Goal: Task Accomplishment & Management: Manage account settings

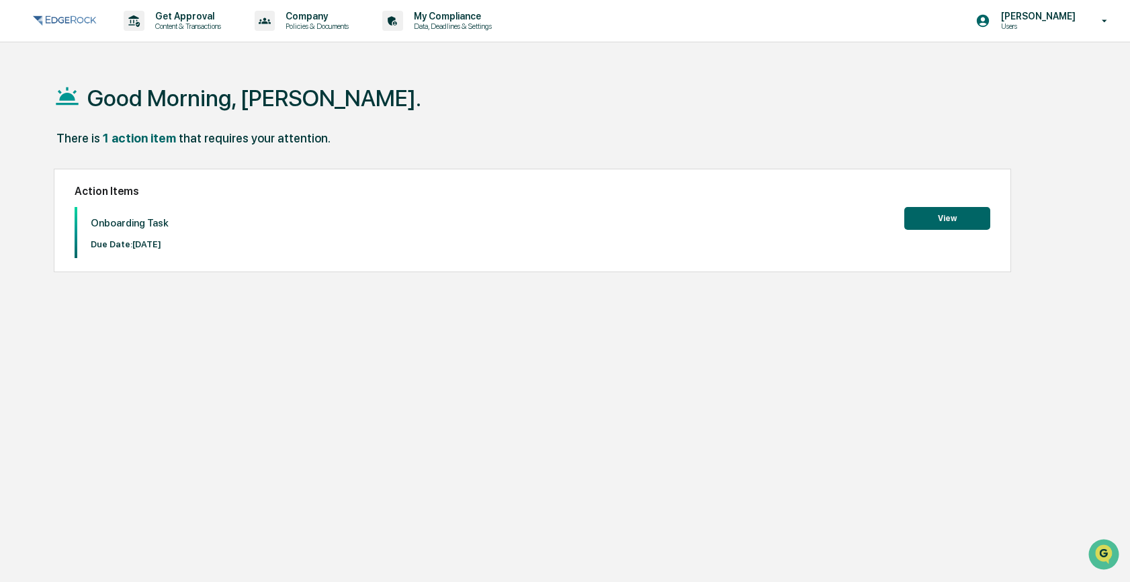
click at [940, 223] on button "View" at bounding box center [947, 218] width 86 height 23
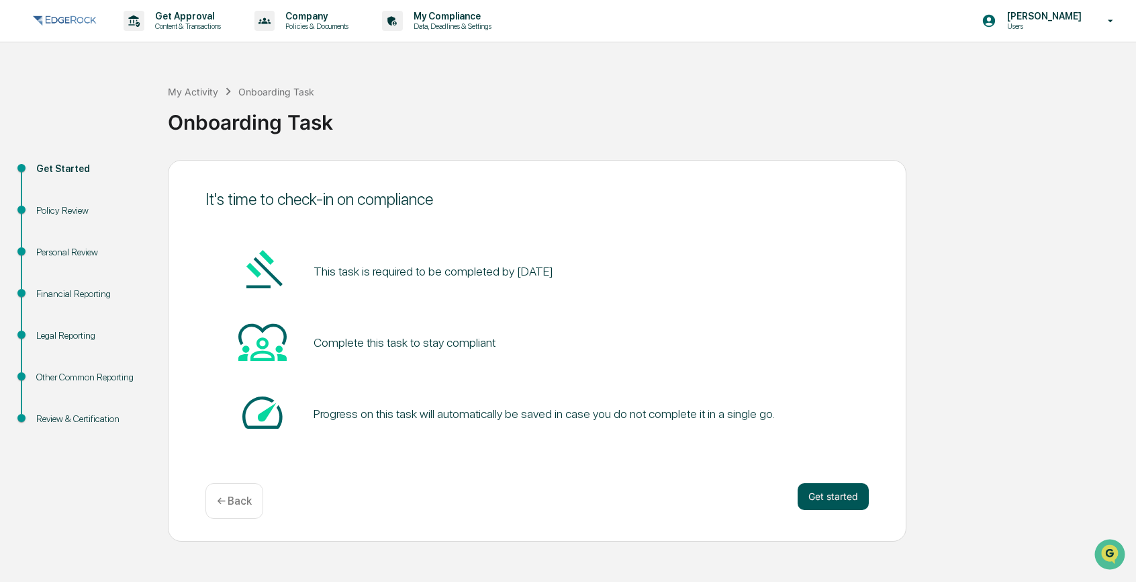
click at [825, 497] on button "Get started" at bounding box center [833, 496] width 71 height 27
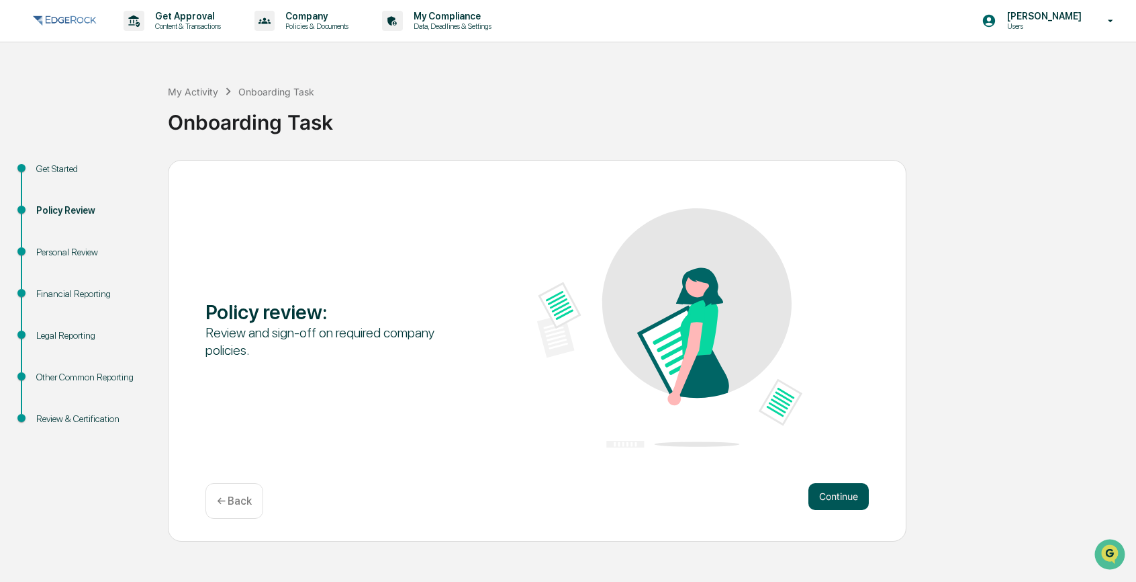
click at [838, 498] on button "Continue" at bounding box center [839, 496] width 60 height 27
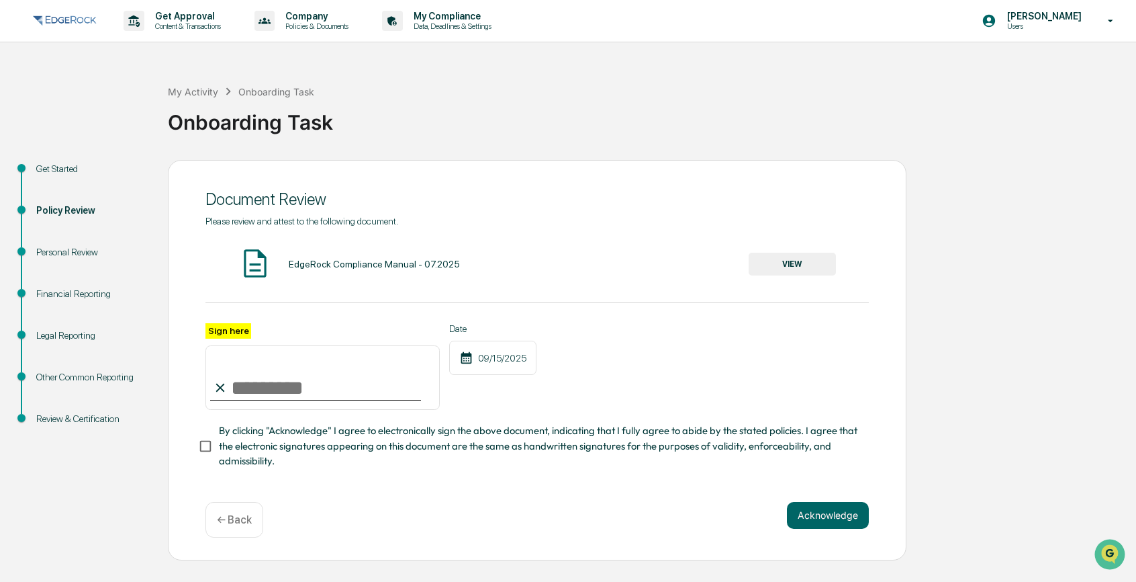
click at [808, 268] on button "VIEW" at bounding box center [792, 264] width 87 height 23
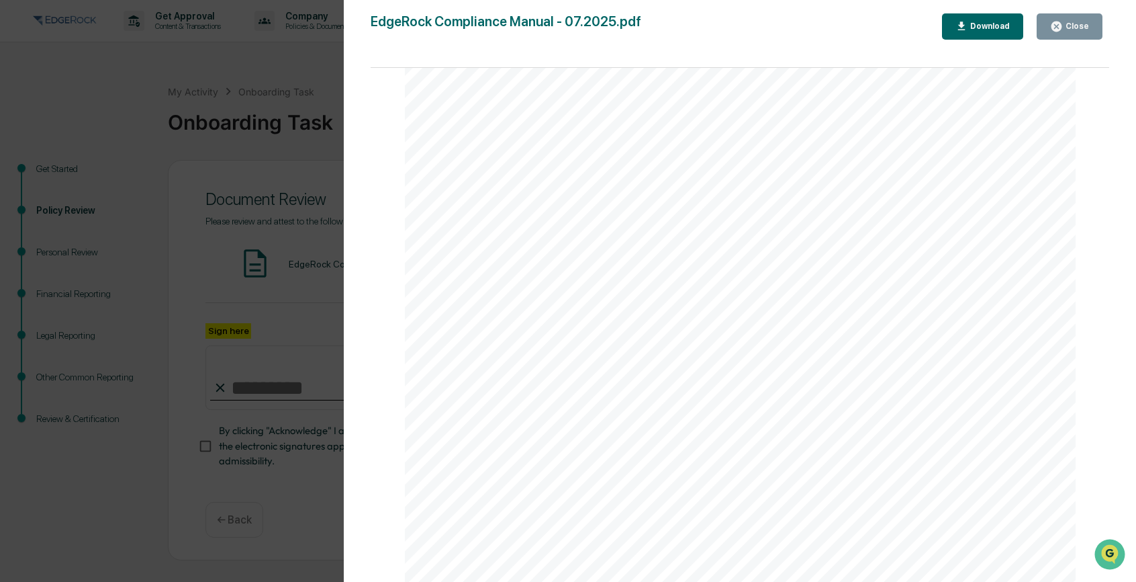
scroll to position [9469, 0]
drag, startPoint x: 1069, startPoint y: 24, endPoint x: 1005, endPoint y: 56, distance: 72.1
click at [1069, 24] on div "Close" at bounding box center [1076, 25] width 26 height 9
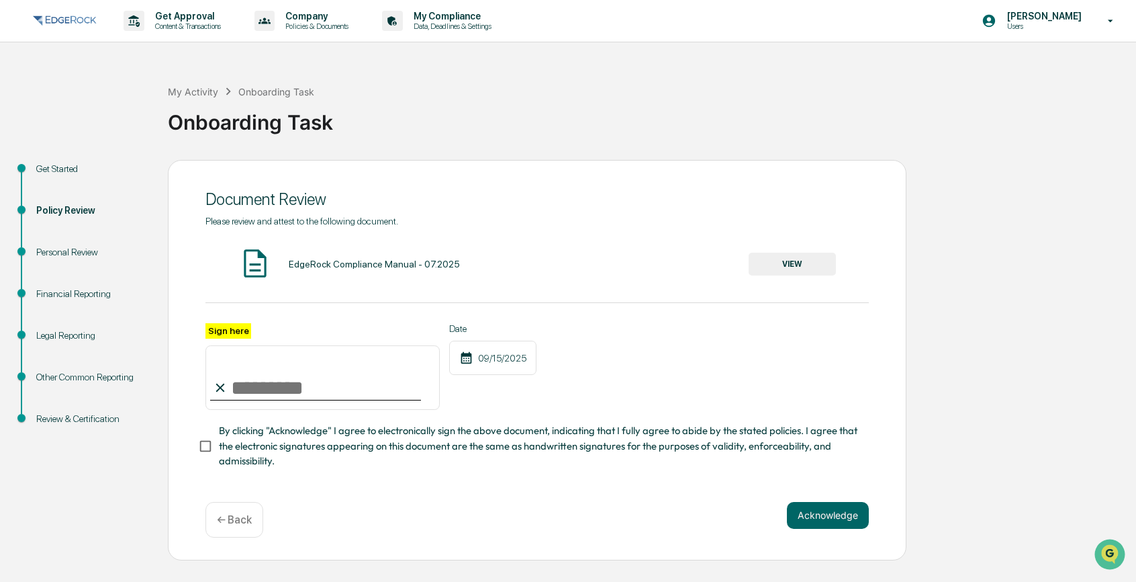
click at [293, 398] on input "Sign here" at bounding box center [323, 377] width 234 height 64
type input "**********"
click at [856, 527] on button "Acknowledge" at bounding box center [828, 515] width 82 height 27
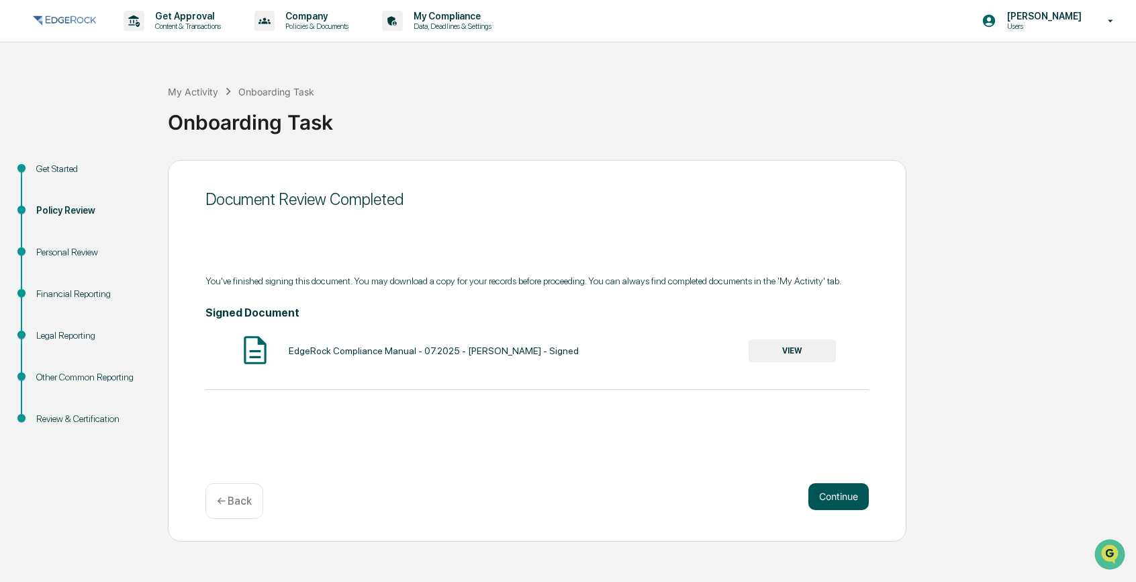
click at [841, 495] on button "Continue" at bounding box center [839, 496] width 60 height 27
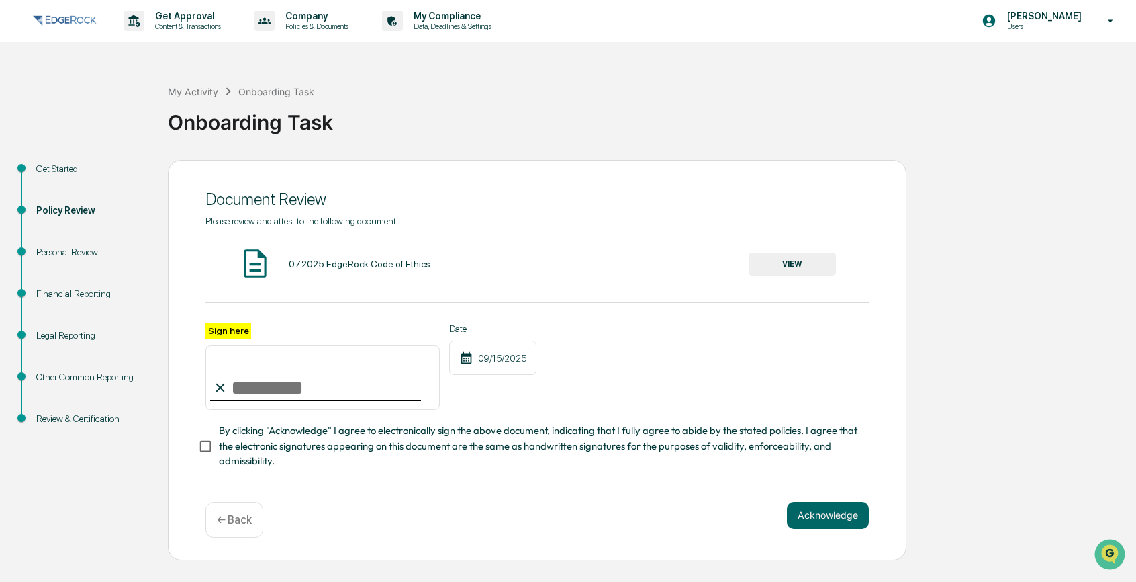
click at [810, 265] on button "VIEW" at bounding box center [792, 264] width 87 height 23
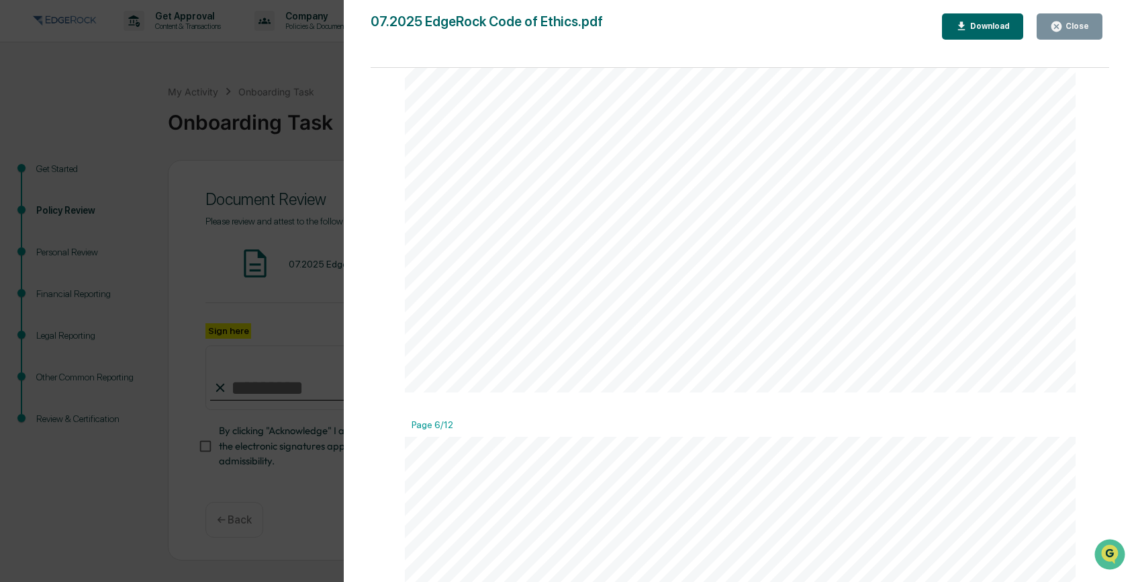
scroll to position [4231, 0]
click at [1077, 20] on div "Close" at bounding box center [1069, 26] width 39 height 13
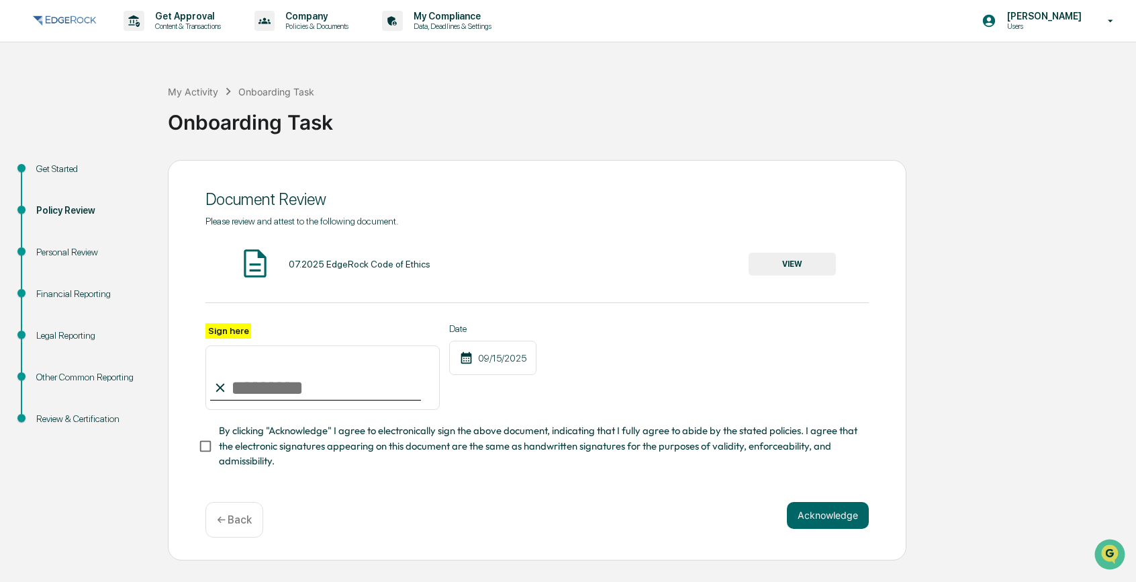
click at [299, 392] on input "Sign here" at bounding box center [323, 377] width 234 height 64
type input "**********"
click at [827, 526] on button "Acknowledge" at bounding box center [828, 515] width 82 height 27
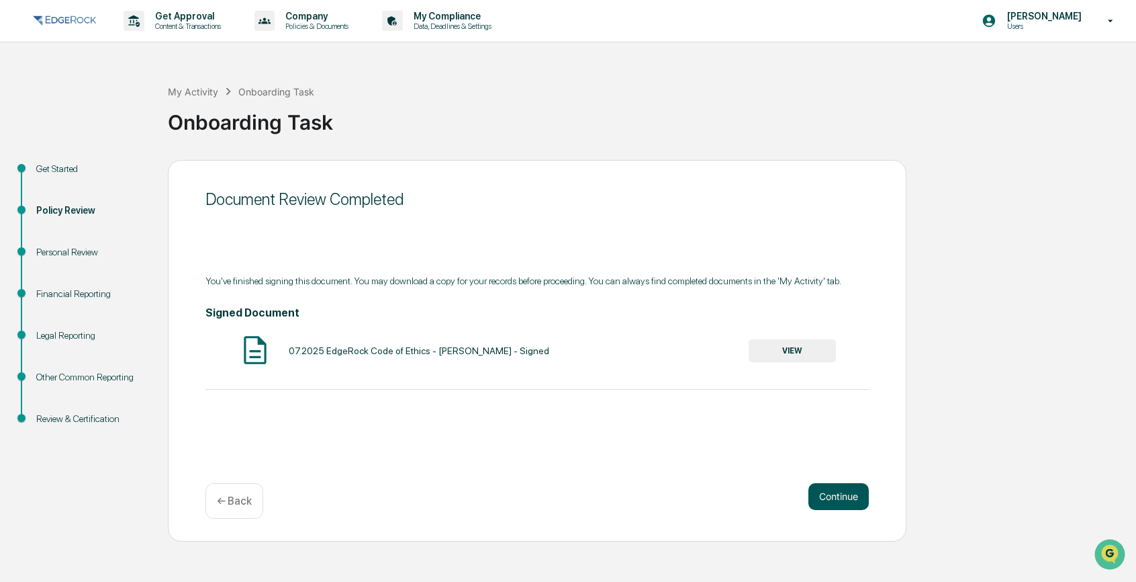
click at [841, 500] on button "Continue" at bounding box center [839, 496] width 60 height 27
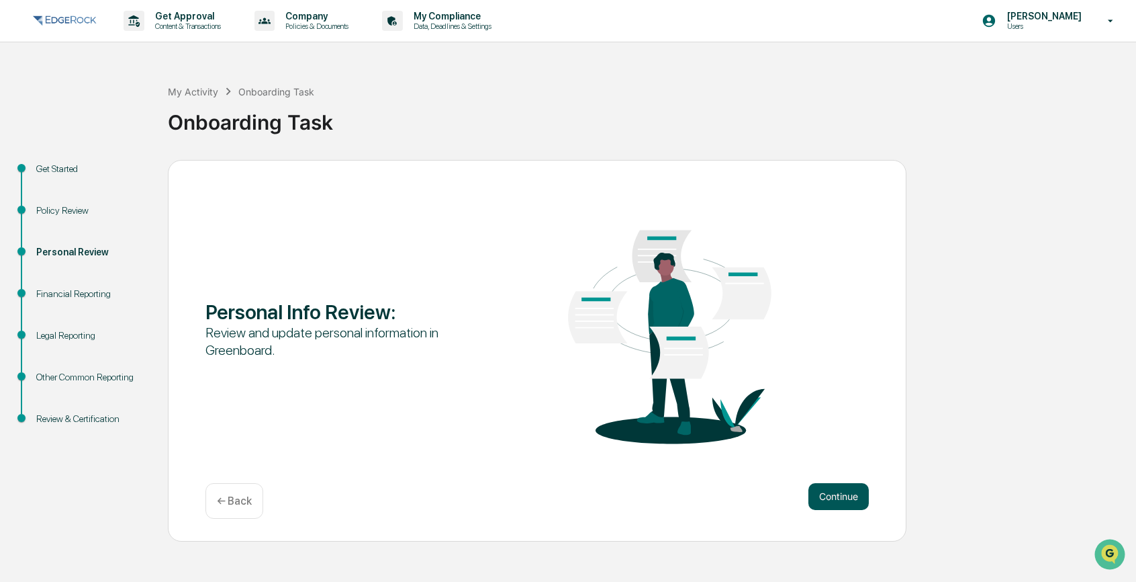
click at [842, 492] on button "Continue" at bounding box center [839, 496] width 60 height 27
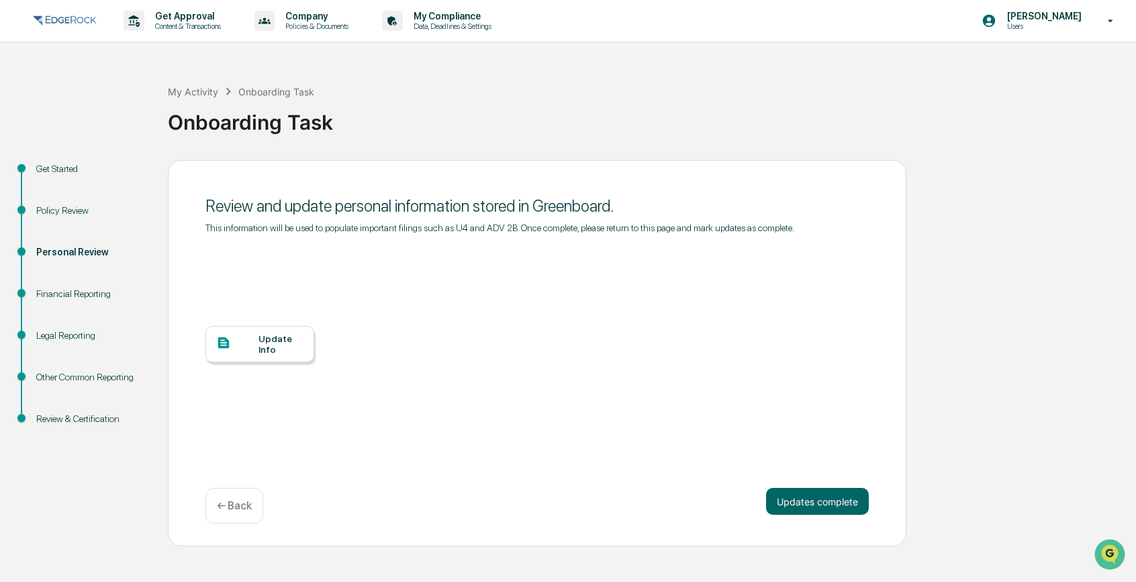
click at [267, 342] on div "Update Info" at bounding box center [281, 343] width 45 height 21
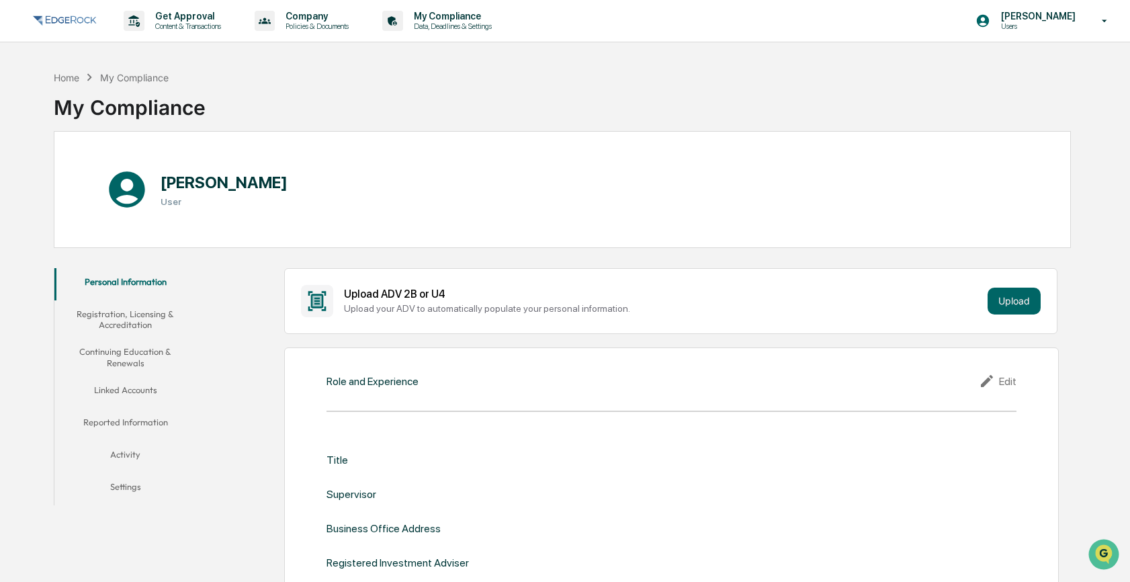
click at [246, 185] on h1 "[PERSON_NAME]" at bounding box center [224, 182] width 127 height 19
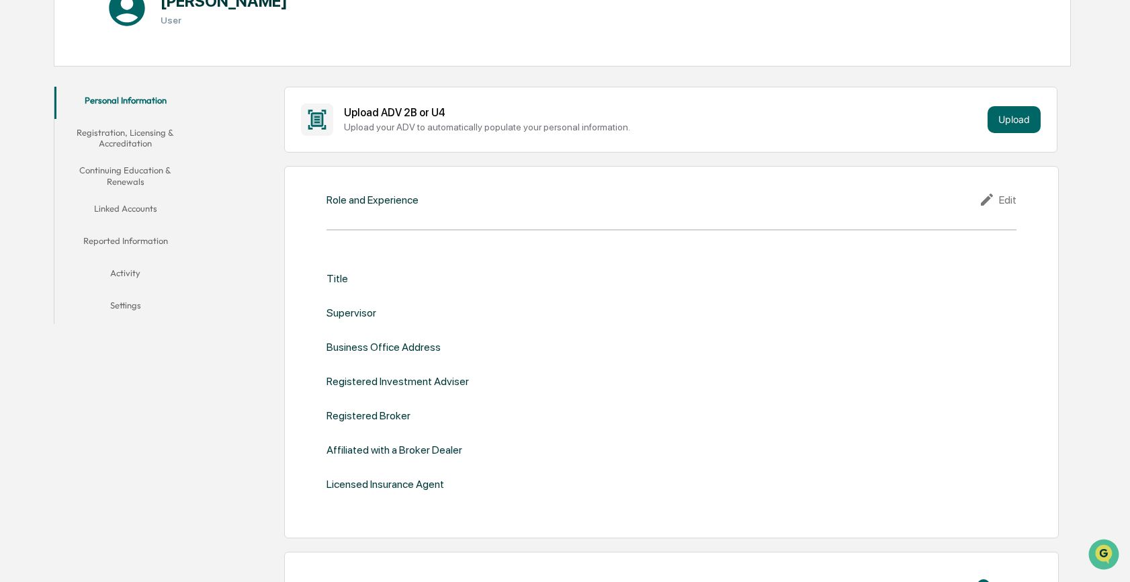
scroll to position [201, 0]
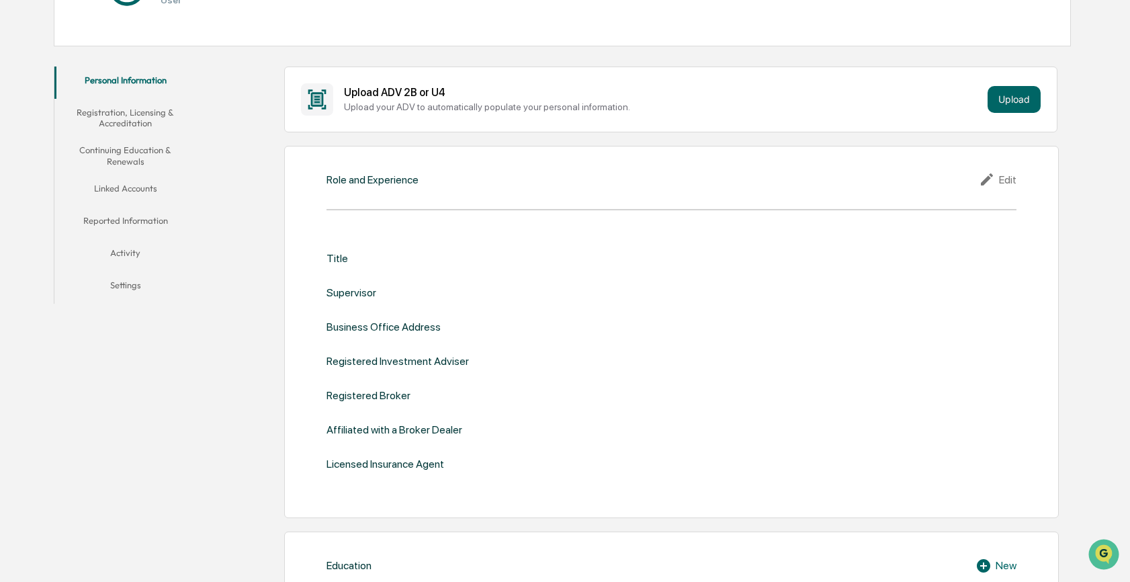
click at [1009, 181] on div "Edit" at bounding box center [997, 179] width 38 height 16
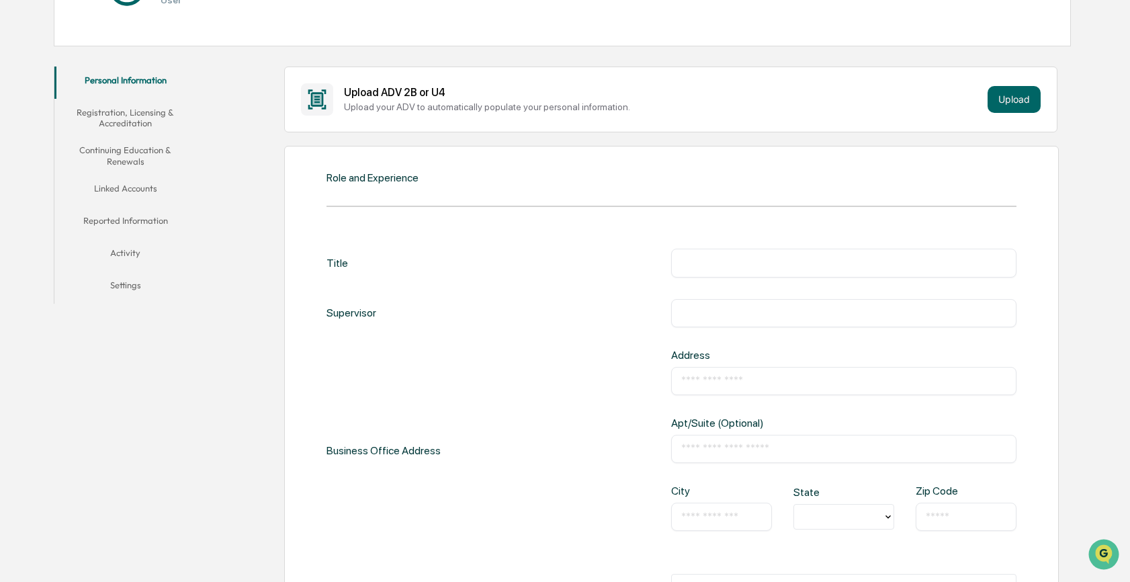
click at [749, 258] on input "text" at bounding box center [843, 262] width 324 height 13
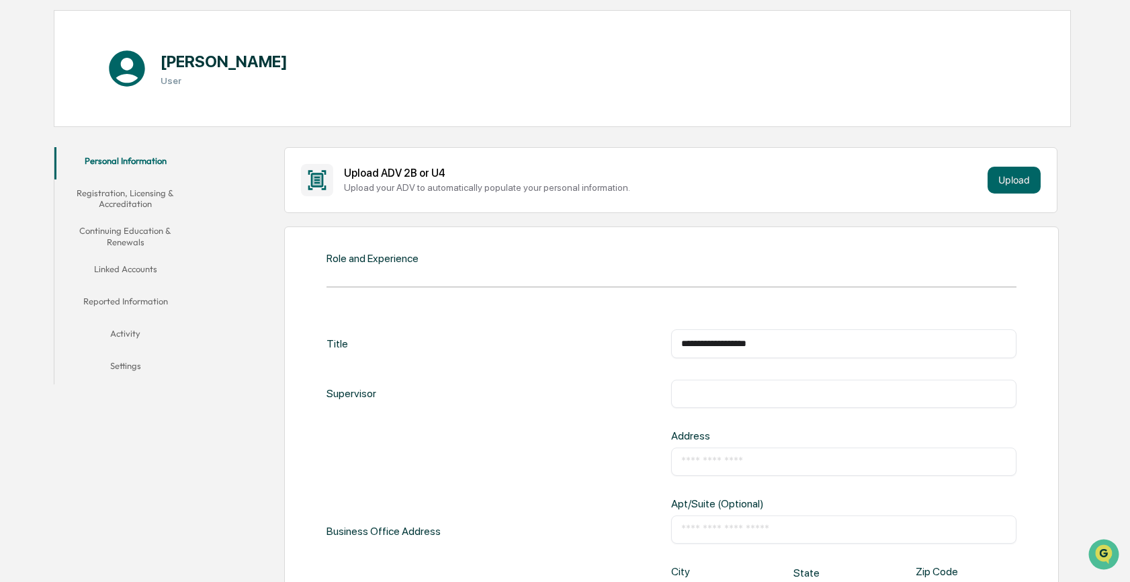
scroll to position [134, 0]
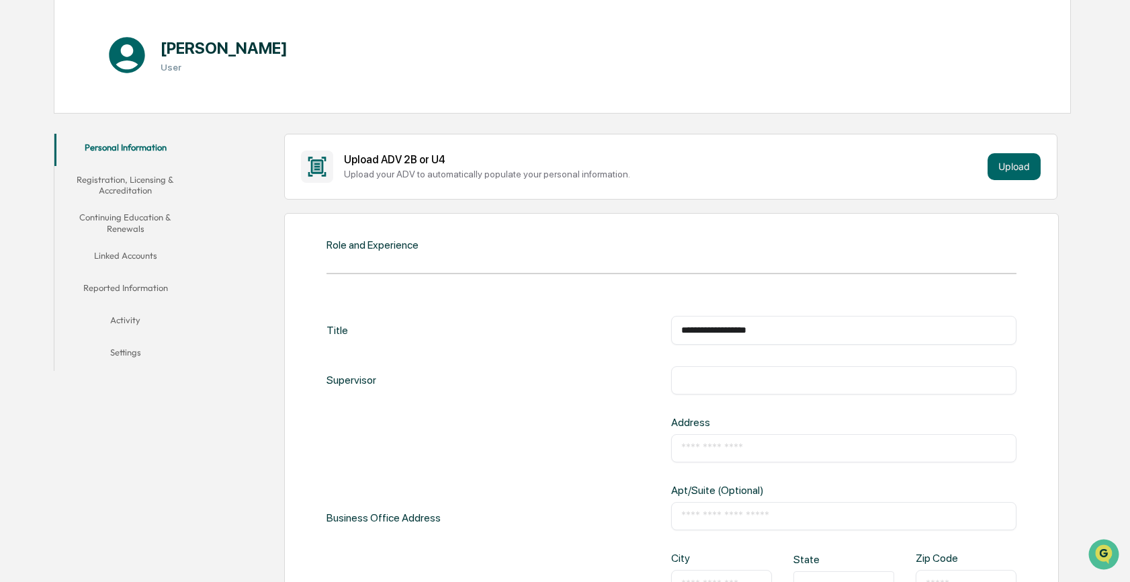
type input "**********"
click at [741, 373] on input "text" at bounding box center [843, 379] width 324 height 13
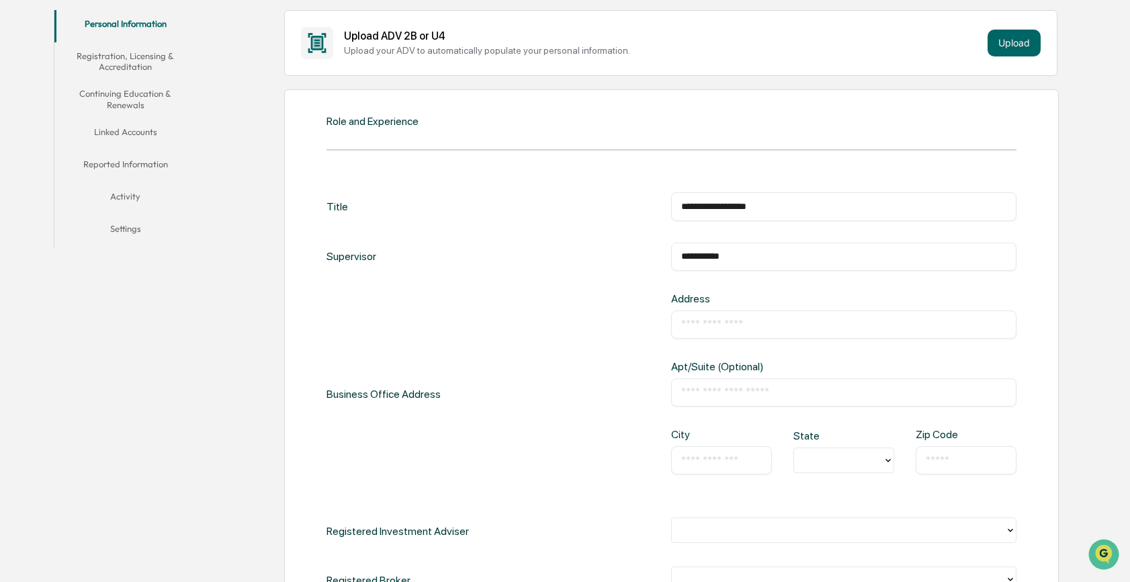
scroll to position [269, 0]
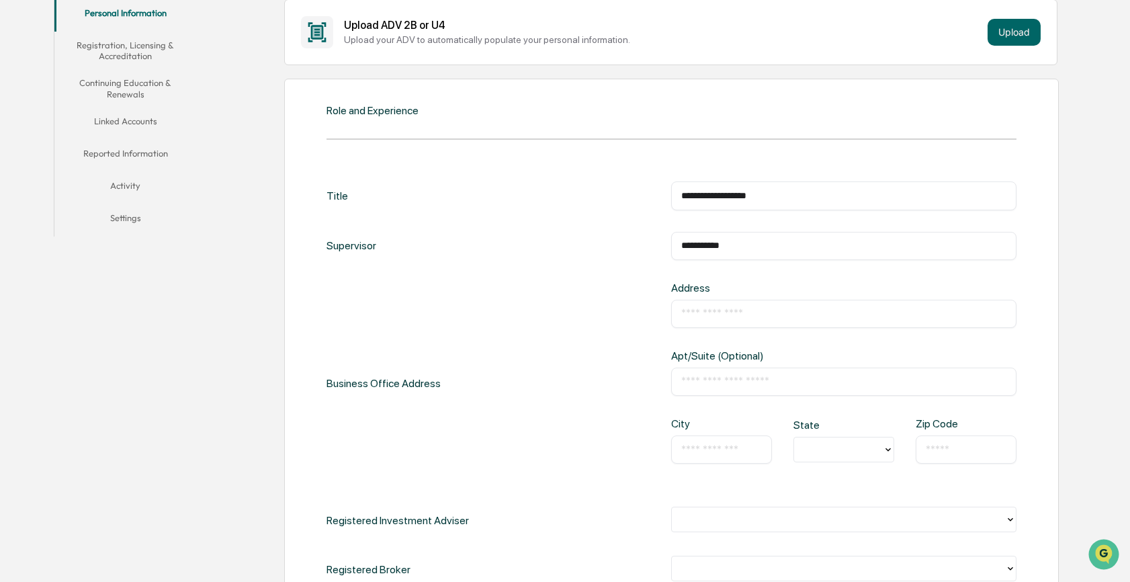
type input "**********"
click at [699, 318] on div "​" at bounding box center [843, 314] width 345 height 28
click at [700, 310] on input "text" at bounding box center [843, 313] width 324 height 13
type input "**********"
type input "*********"
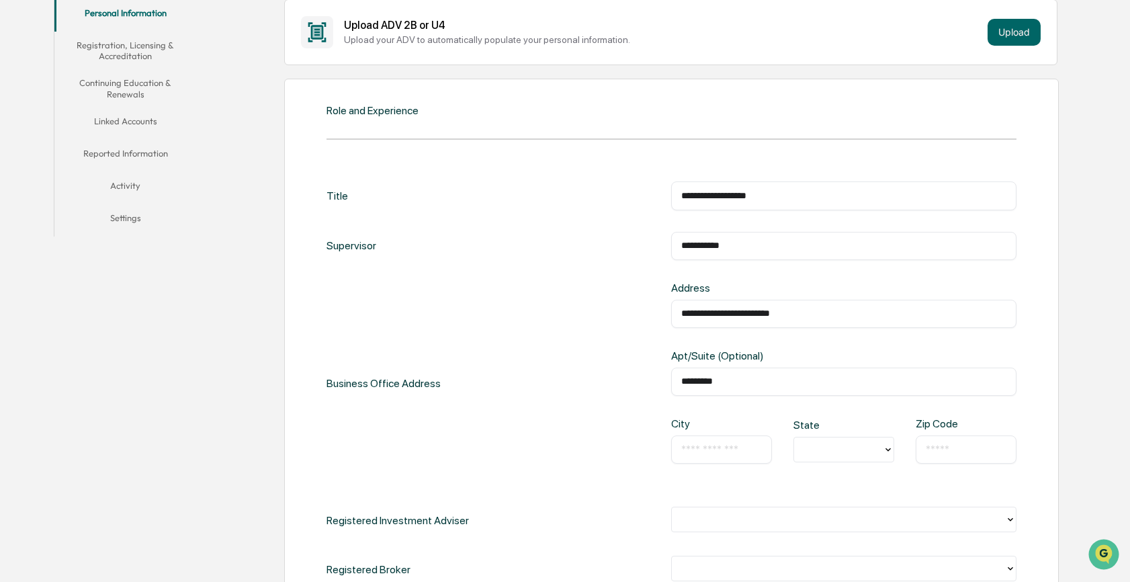
type input "******"
type input "**"
type input "*****"
click at [592, 350] on div "**********" at bounding box center [671, 382] width 690 height 203
click at [587, 345] on div "**********" at bounding box center [671, 382] width 690 height 203
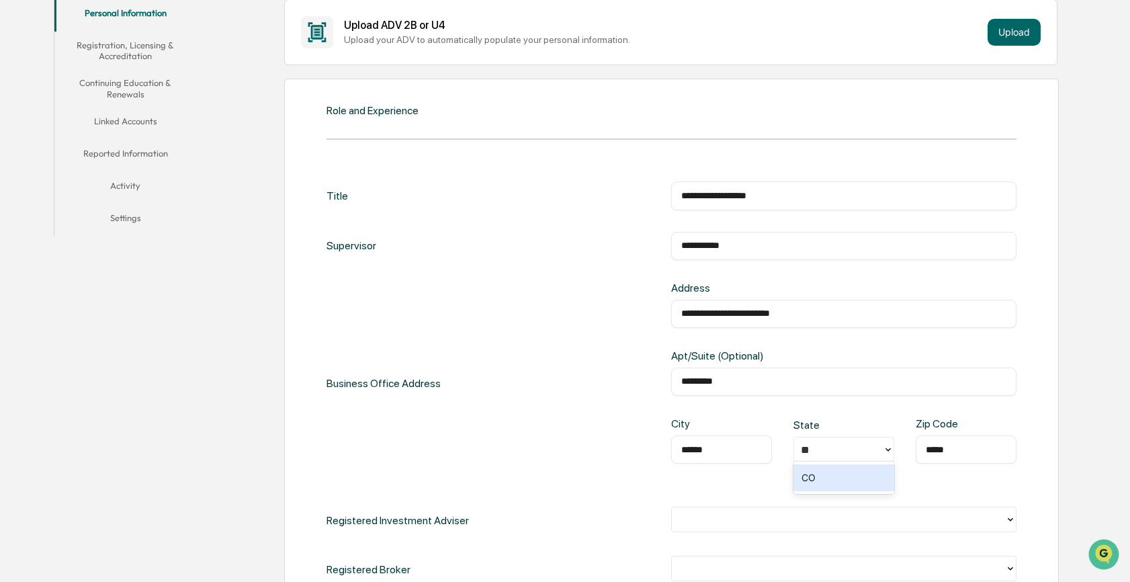
click at [814, 482] on div "CO" at bounding box center [843, 477] width 101 height 27
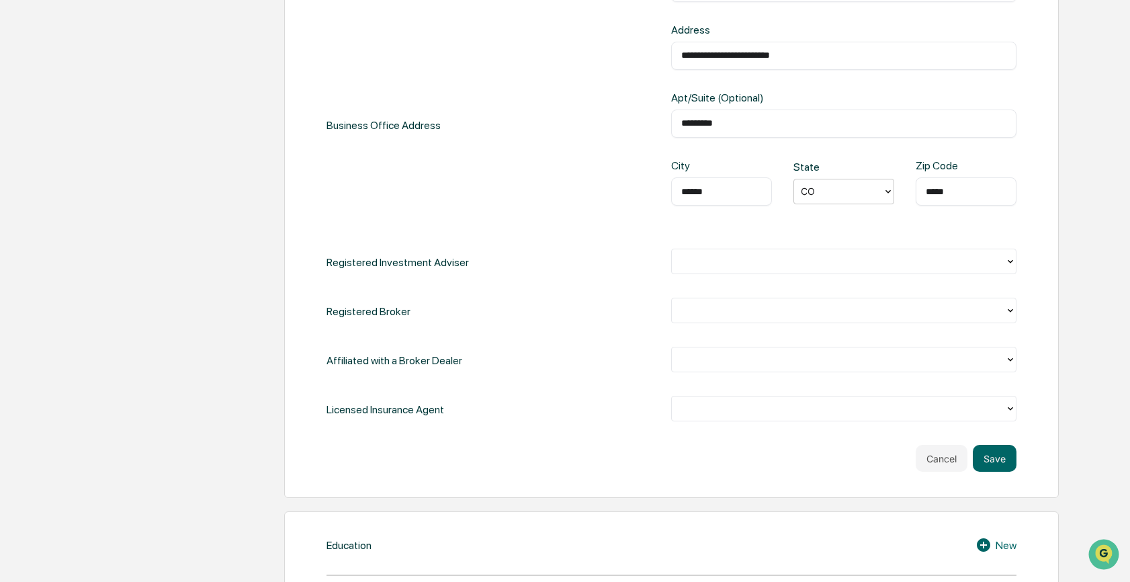
scroll to position [672, 0]
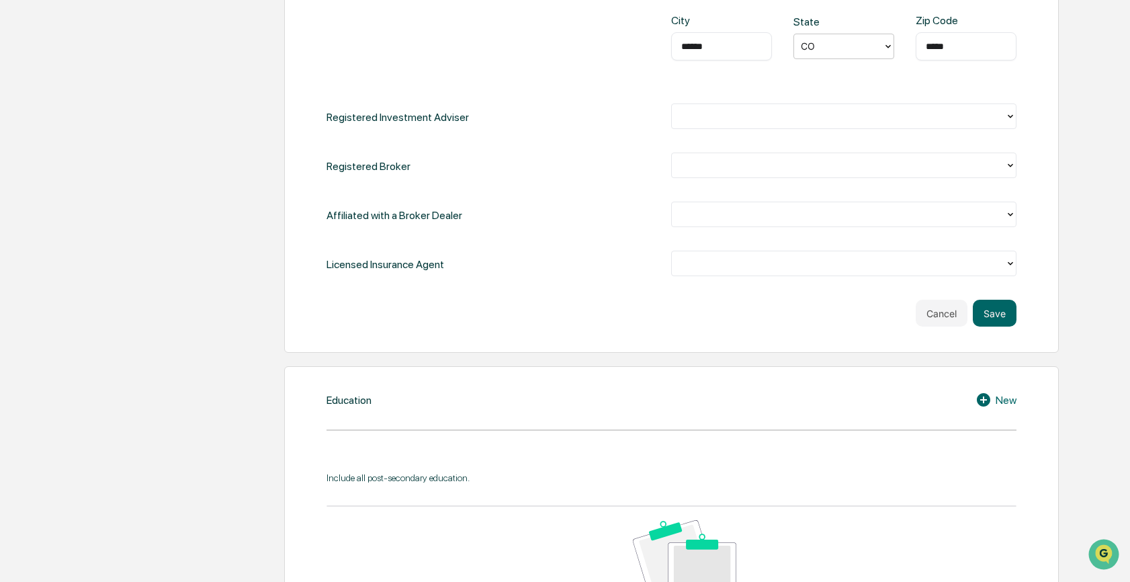
click at [750, 118] on div at bounding box center [837, 116] width 319 height 15
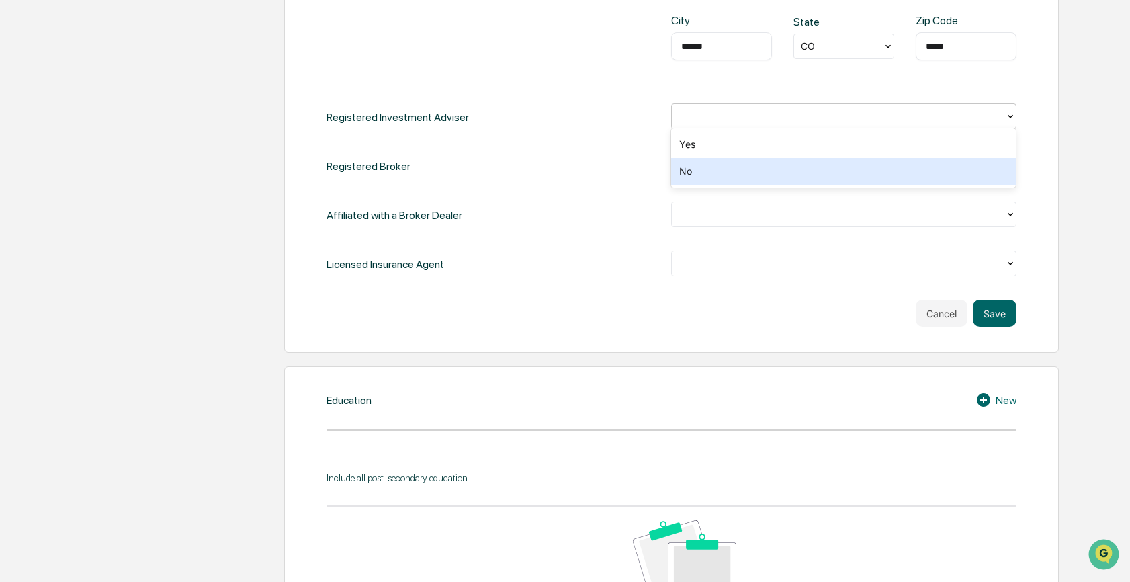
click at [700, 170] on div "No" at bounding box center [843, 171] width 345 height 27
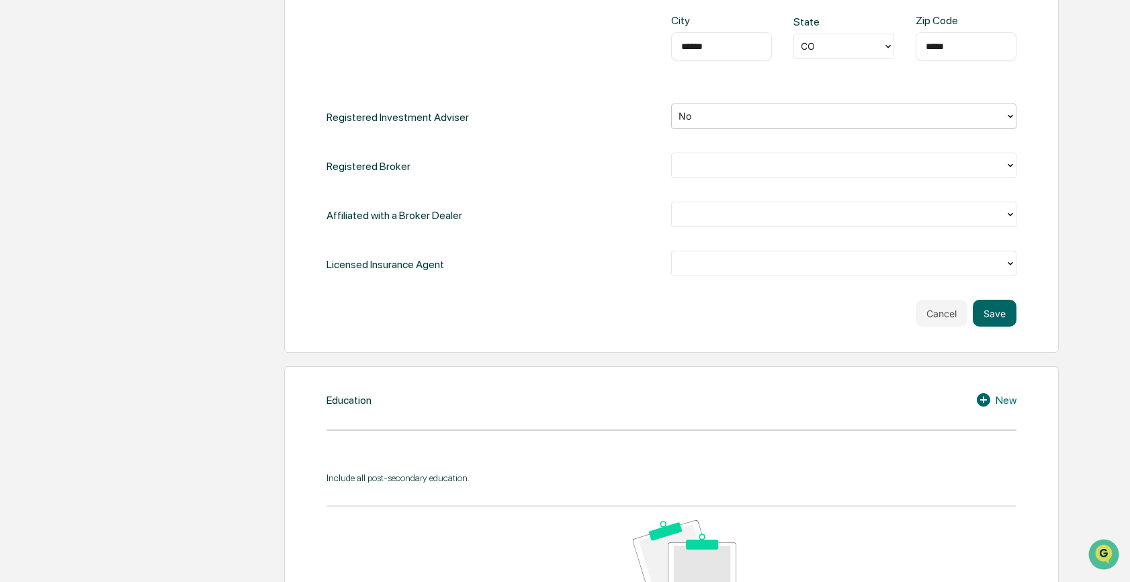
click at [701, 170] on div at bounding box center [838, 165] width 332 height 21
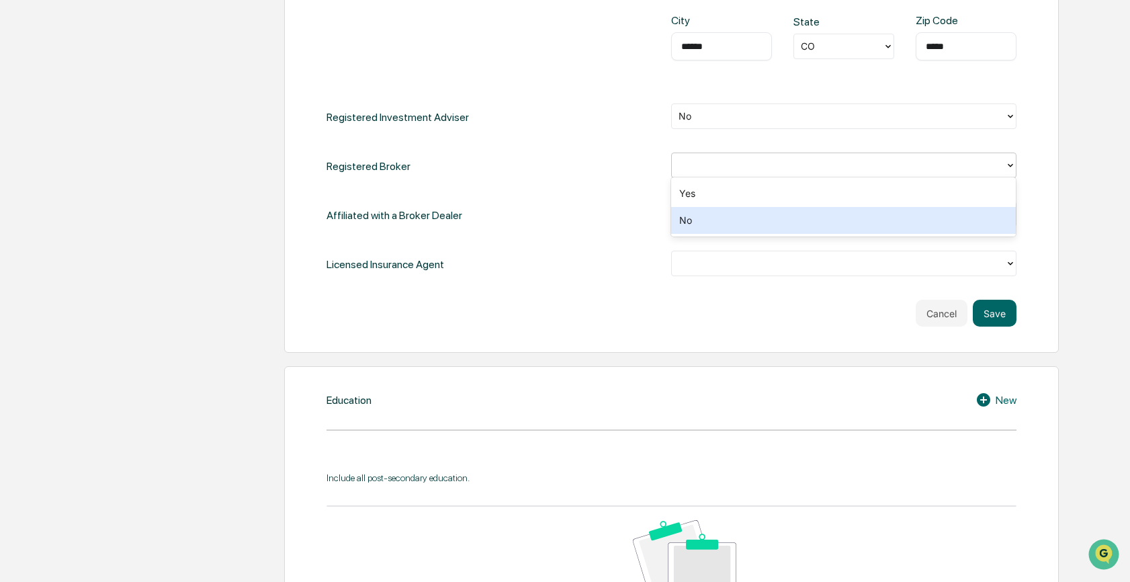
click at [702, 221] on div "No" at bounding box center [843, 220] width 345 height 27
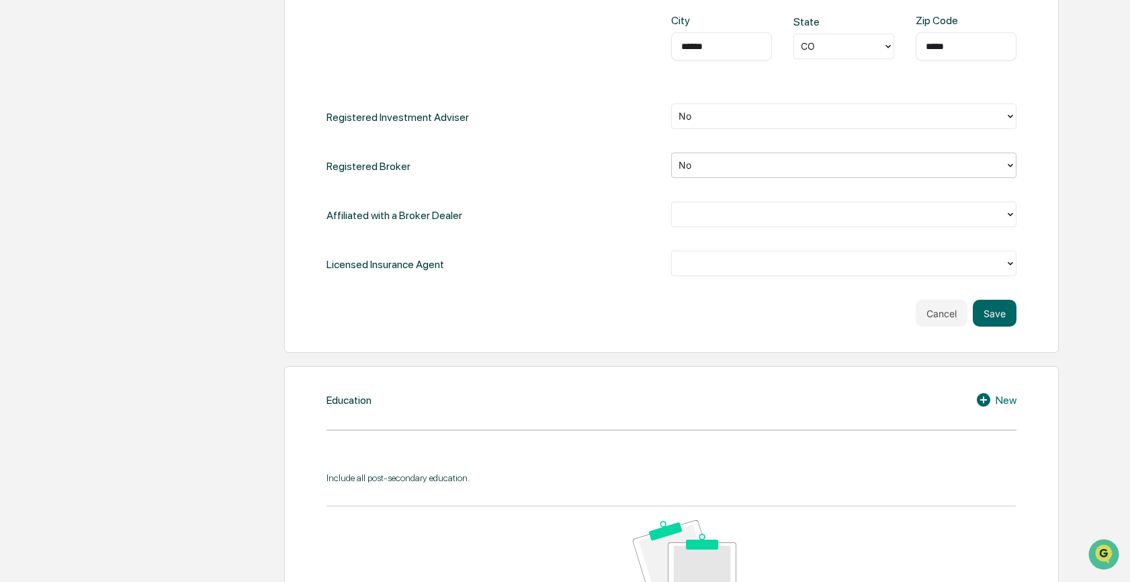
click at [684, 222] on div at bounding box center [843, 214] width 345 height 26
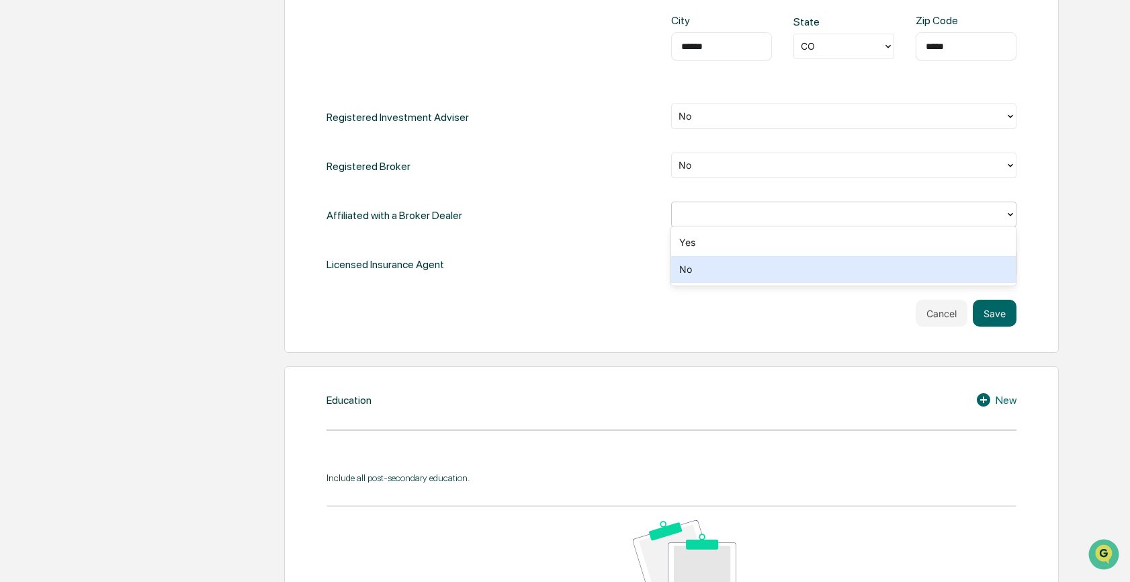
click at [696, 270] on div "No" at bounding box center [843, 269] width 345 height 27
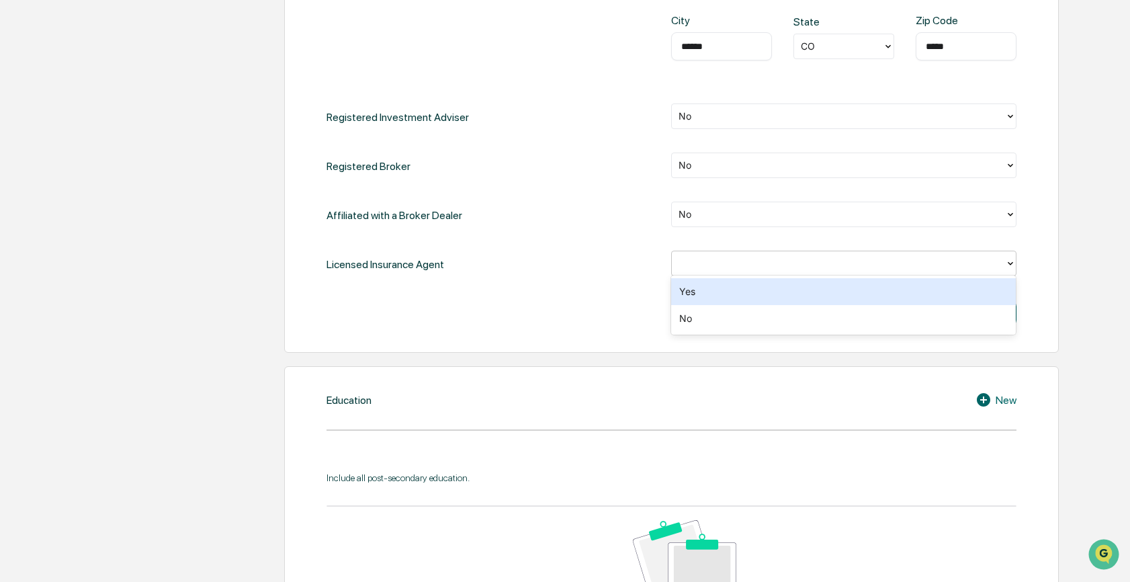
click at [692, 264] on div at bounding box center [837, 263] width 319 height 15
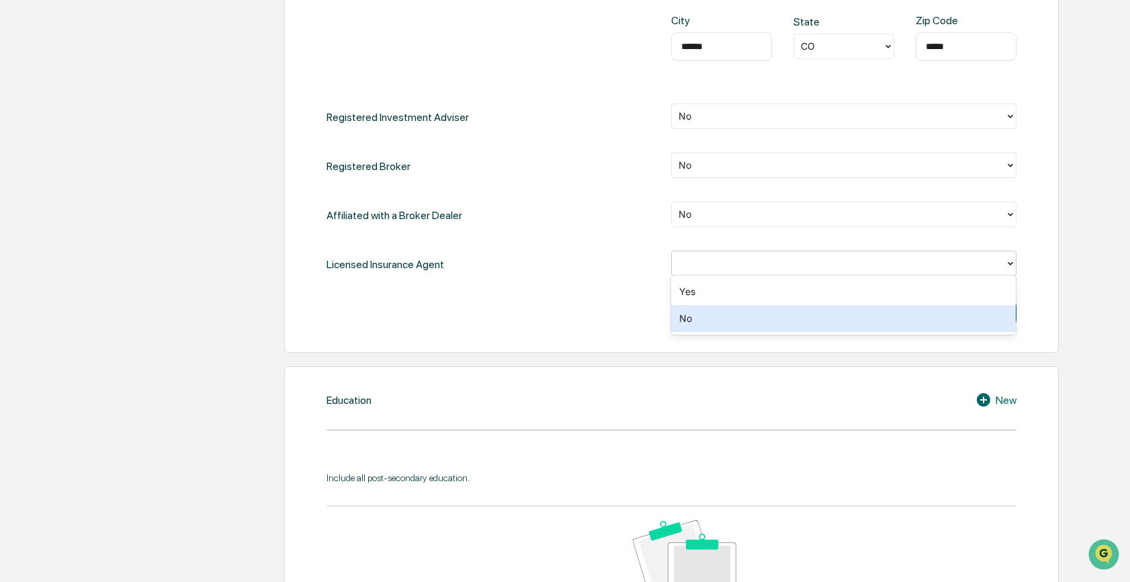
click at [692, 310] on div "No" at bounding box center [843, 318] width 345 height 27
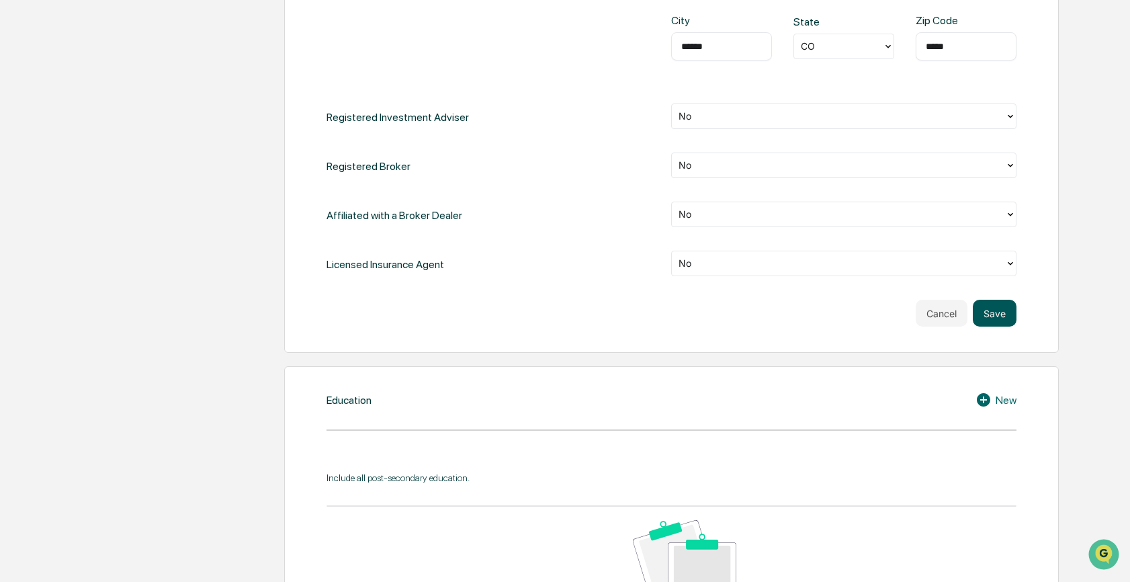
click at [1002, 308] on button "Save" at bounding box center [994, 313] width 44 height 27
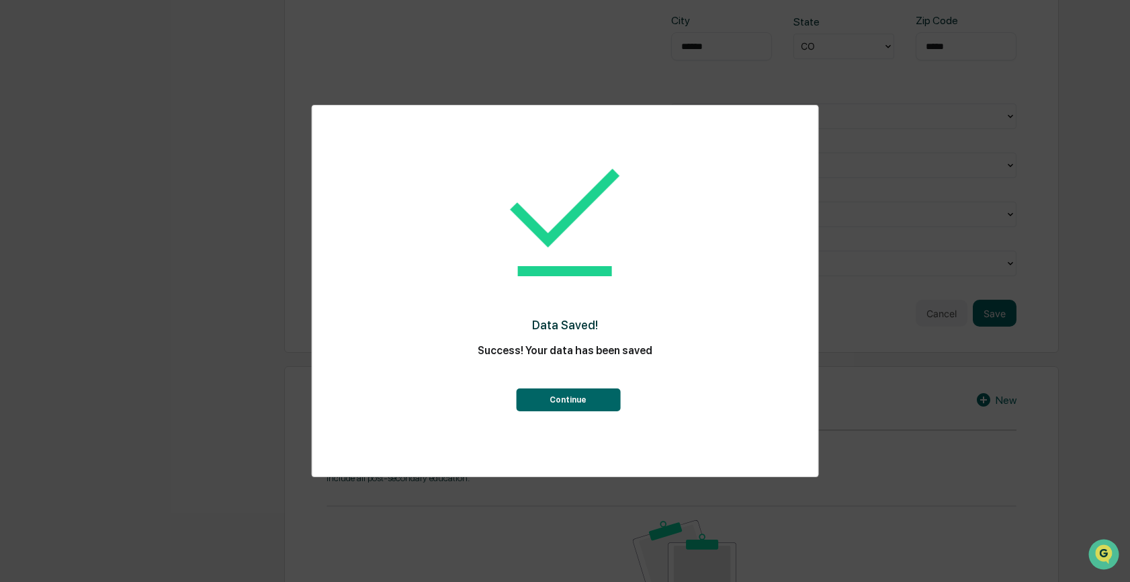
click at [594, 400] on button "Continue" at bounding box center [568, 399] width 104 height 23
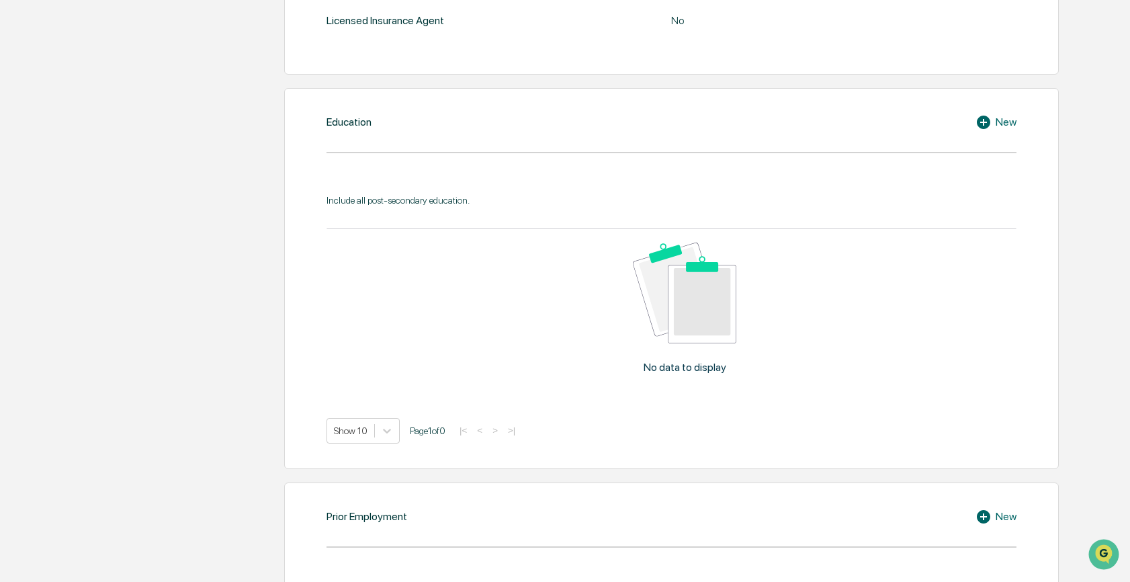
click at [983, 123] on icon at bounding box center [982, 122] width 13 height 13
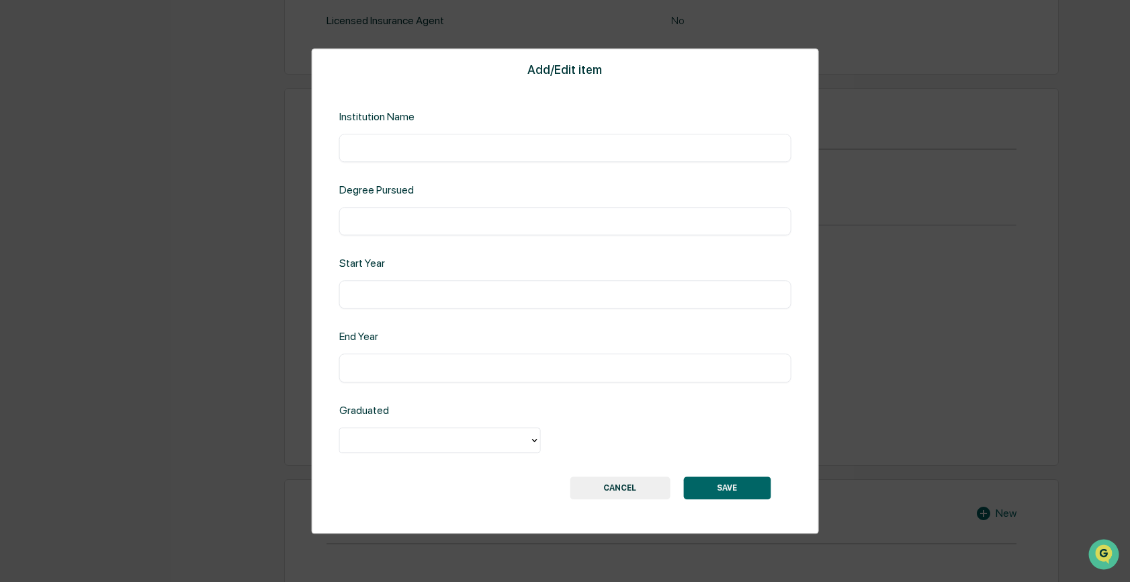
click at [478, 151] on input "text" at bounding box center [565, 147] width 432 height 13
type input "*"
type input "**********"
type input "*"
type input "**********"
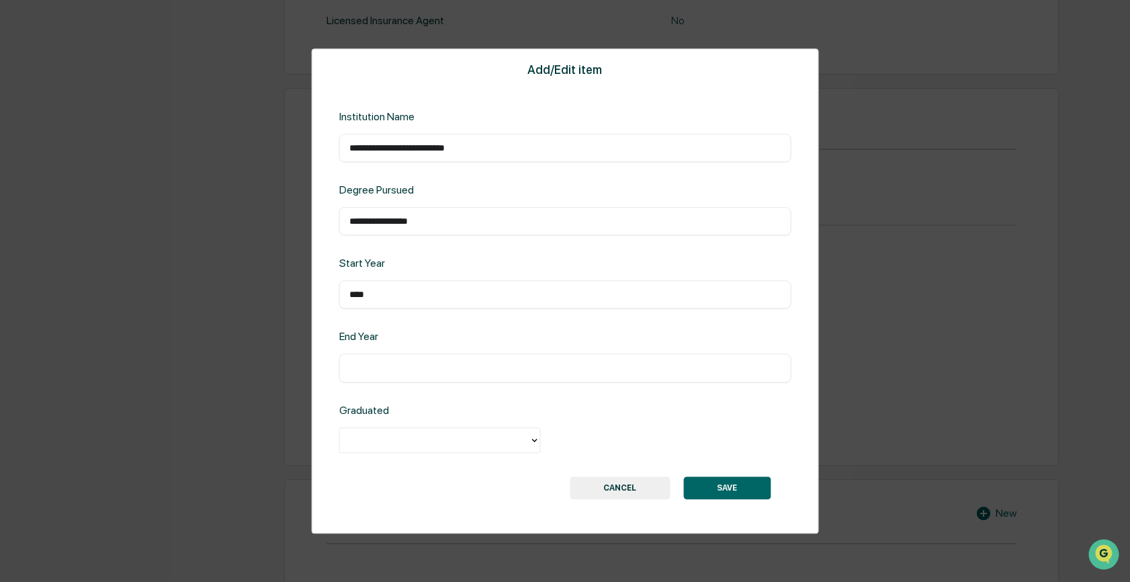
type input "****"
click at [355, 435] on div at bounding box center [435, 439] width 176 height 15
click at [356, 464] on div "Yes" at bounding box center [439, 470] width 201 height 27
click at [727, 486] on button "SAVE" at bounding box center [726, 487] width 87 height 23
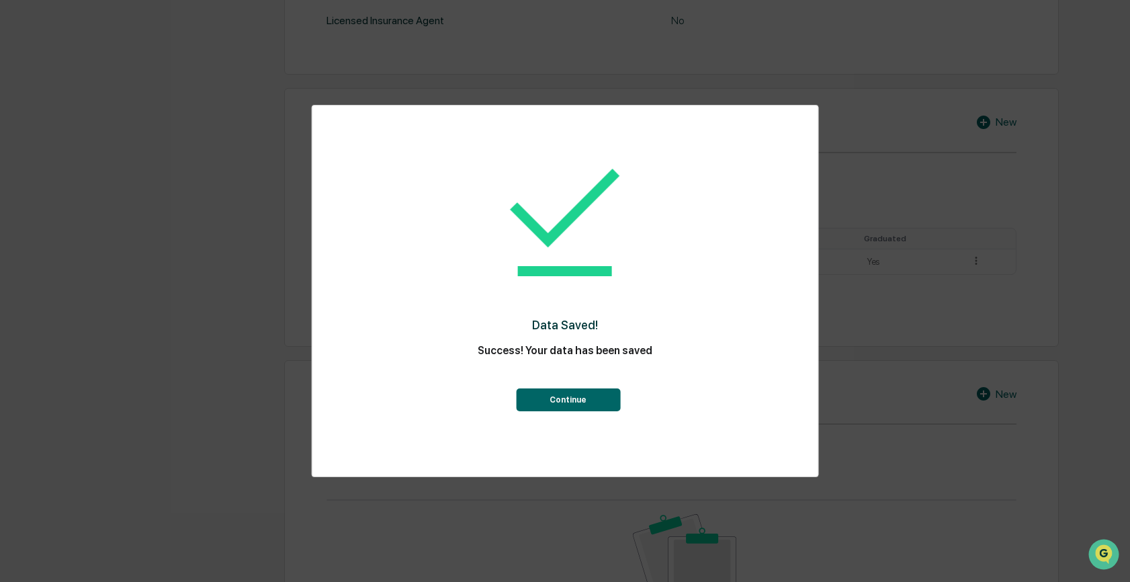
click at [605, 396] on button "Continue" at bounding box center [568, 399] width 104 height 23
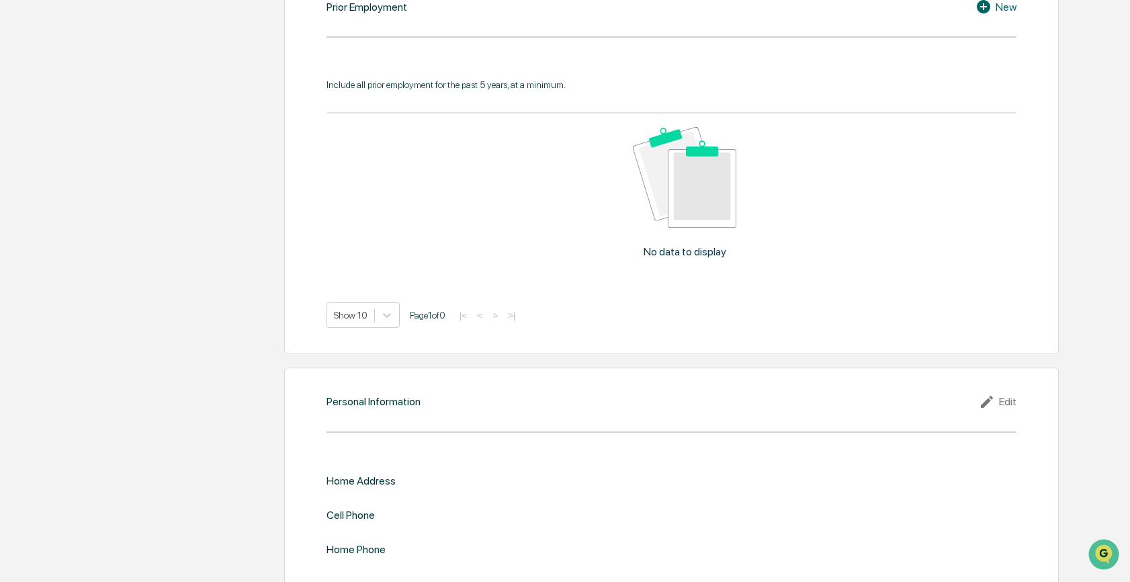
scroll to position [1057, 0]
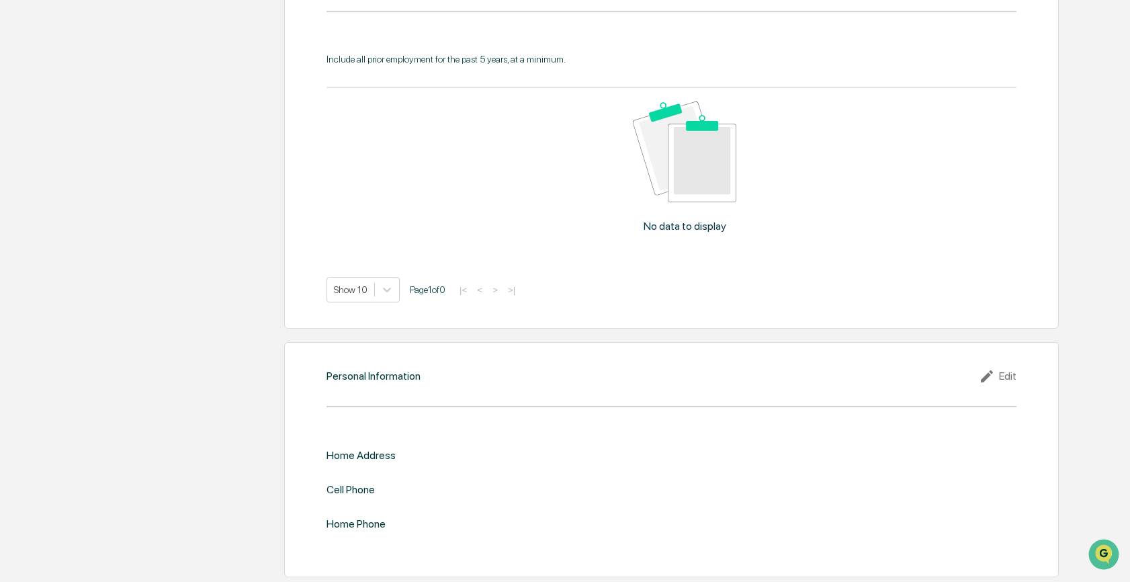
click at [986, 375] on icon at bounding box center [987, 376] width 12 height 12
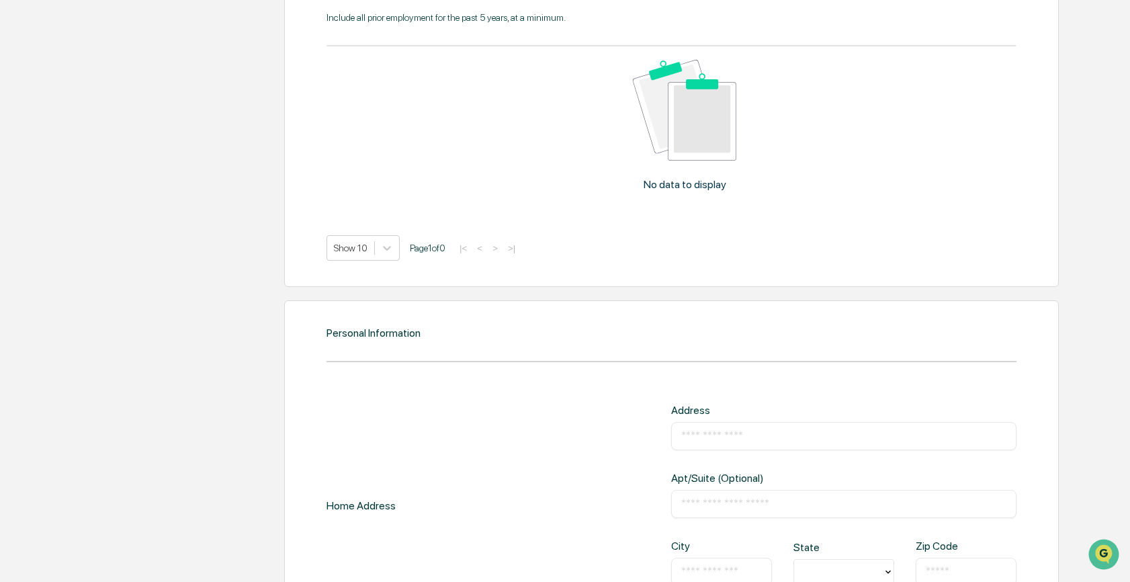
scroll to position [1259, 0]
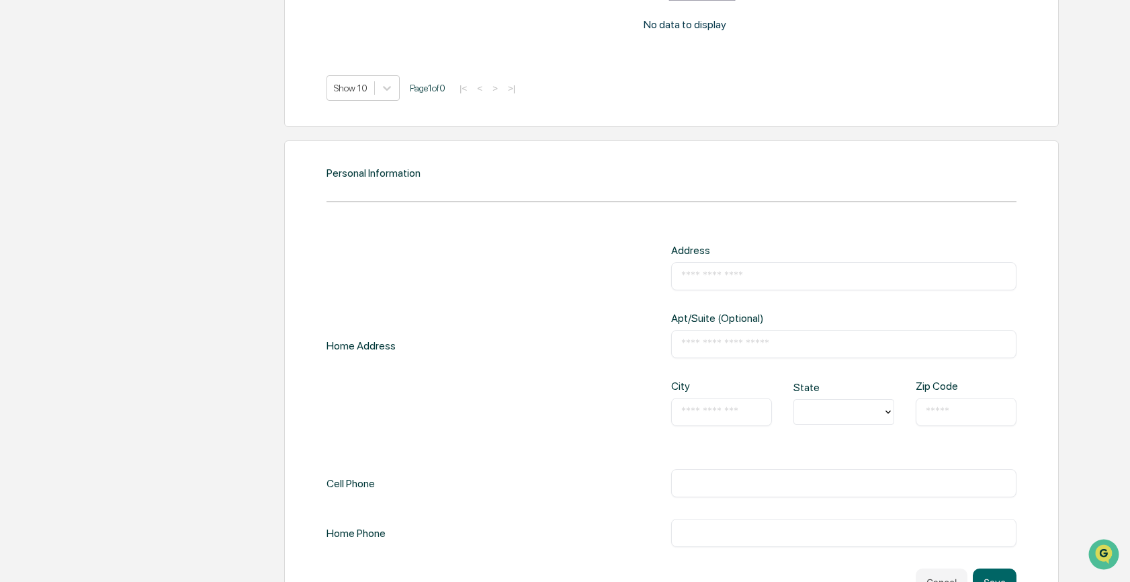
click at [710, 275] on input "text" at bounding box center [843, 275] width 324 height 13
type input "**********"
click at [717, 406] on input "text" at bounding box center [721, 411] width 81 height 13
type input "******"
type input "*"
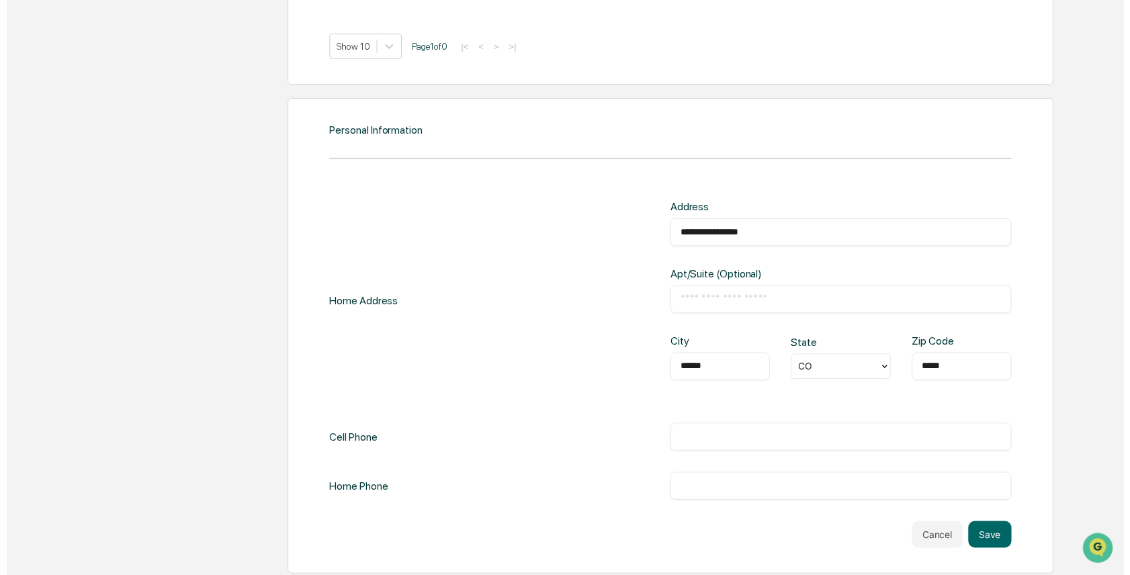
scroll to position [1300, 0]
type input "*****"
click at [683, 427] on div "​" at bounding box center [843, 441] width 345 height 28
click at [686, 435] on input "text" at bounding box center [843, 441] width 324 height 13
type input "**********"
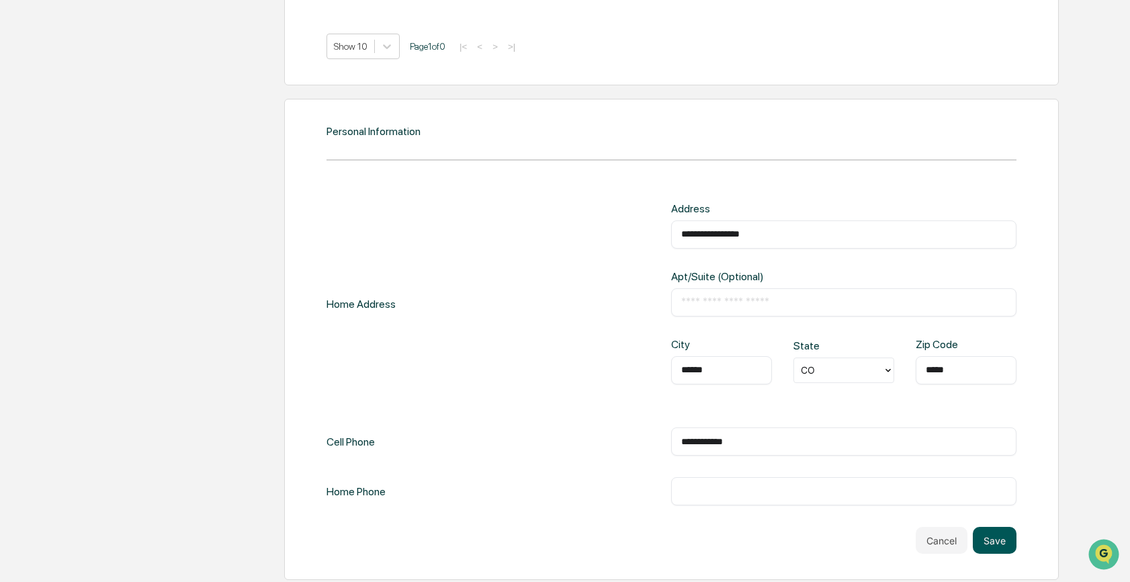
click at [991, 537] on button "Save" at bounding box center [994, 540] width 44 height 27
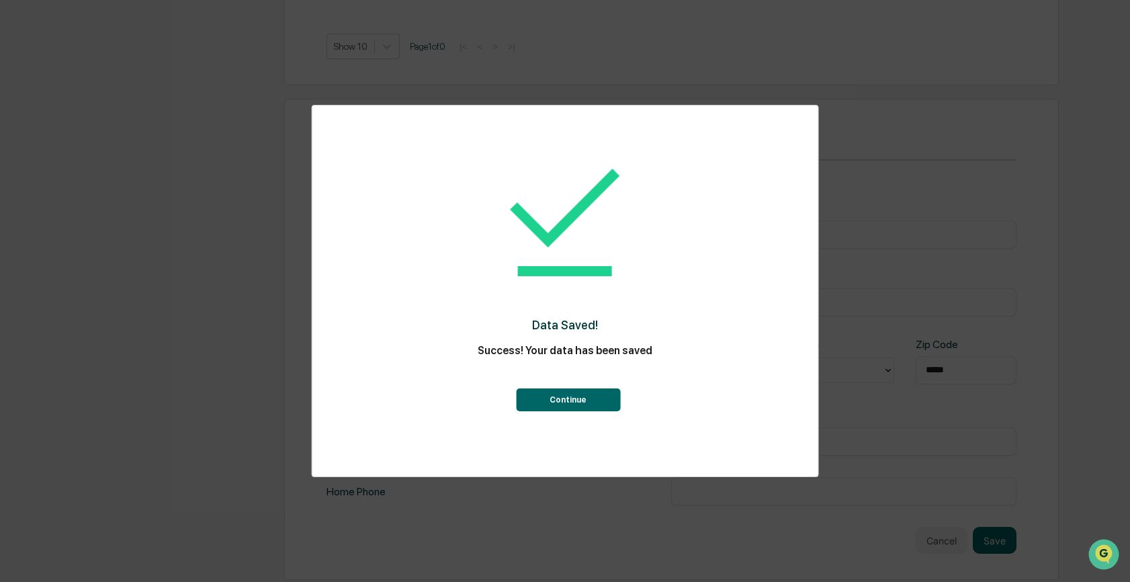
click at [582, 388] on div "Continue" at bounding box center [565, 388] width 452 height 46
click at [578, 396] on button "Continue" at bounding box center [568, 399] width 104 height 23
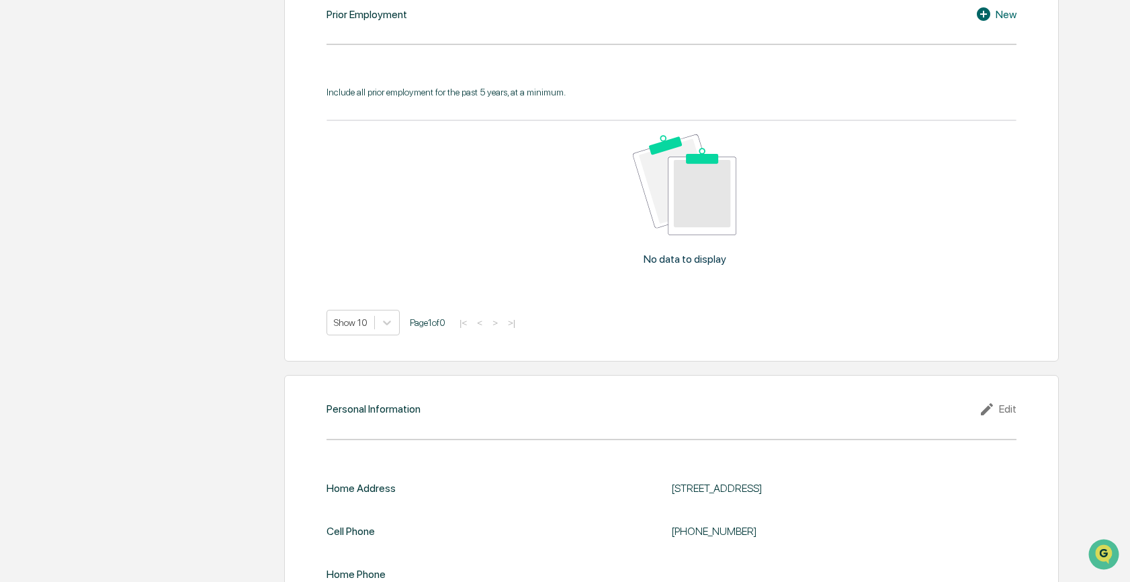
scroll to position [1075, 0]
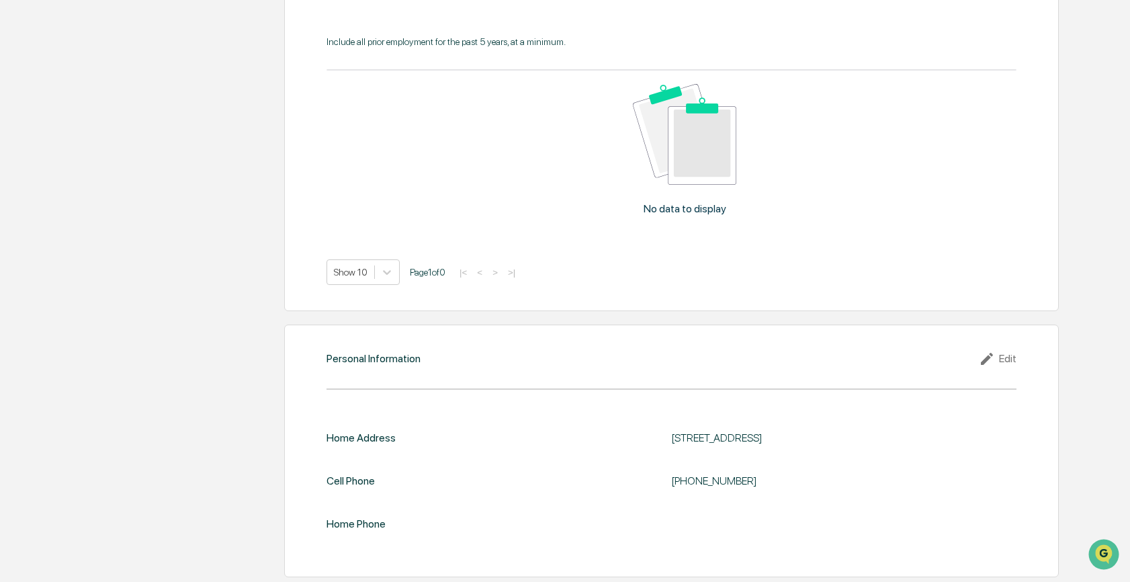
click at [1001, 355] on div "Edit" at bounding box center [997, 359] width 38 height 16
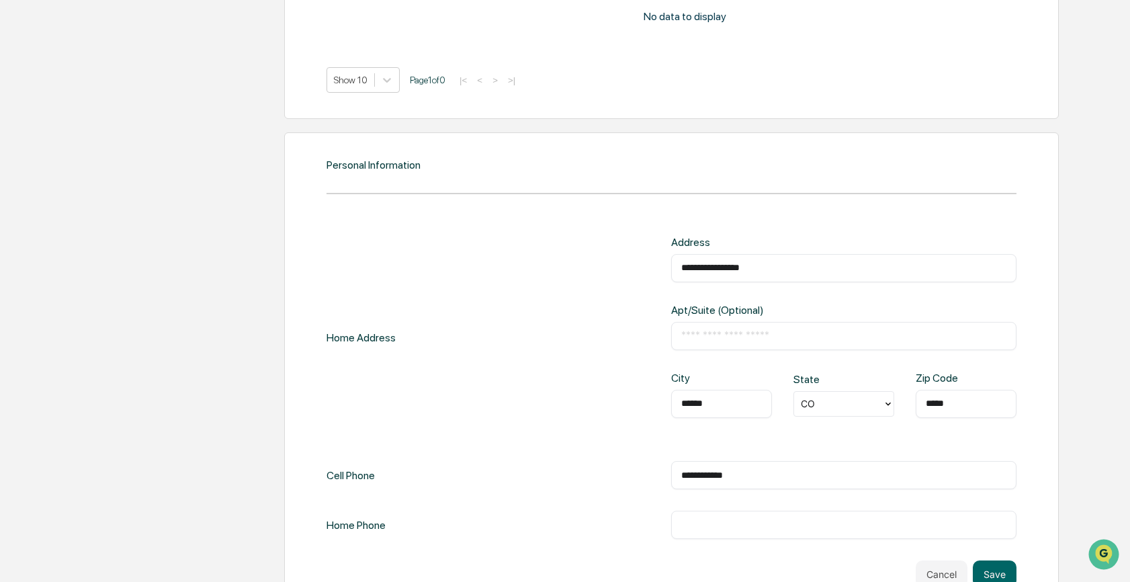
scroll to position [1276, 0]
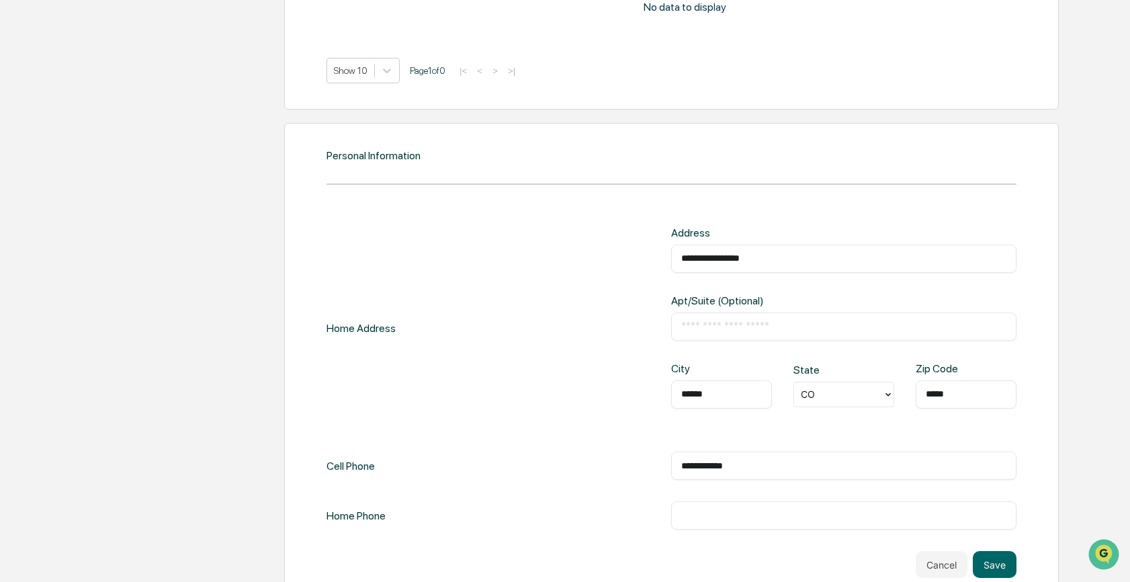
drag, startPoint x: 727, startPoint y: 392, endPoint x: 637, endPoint y: 385, distance: 90.2
click at [637, 386] on div "**********" at bounding box center [671, 327] width 690 height 203
type input "*********"
click at [999, 559] on button "Save" at bounding box center [994, 564] width 44 height 27
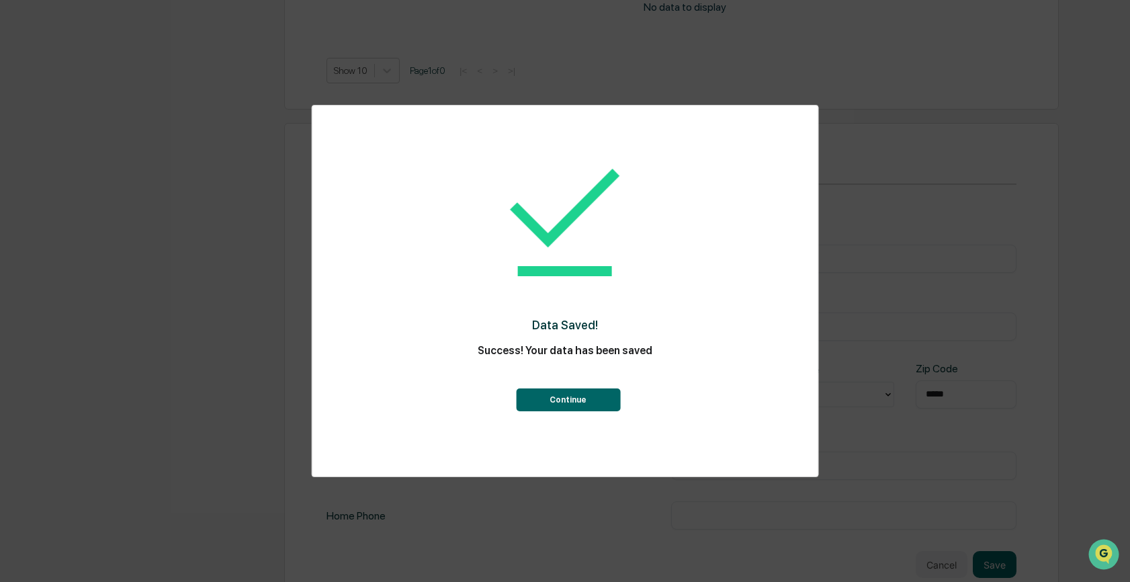
click at [555, 398] on button "Continue" at bounding box center [568, 399] width 104 height 23
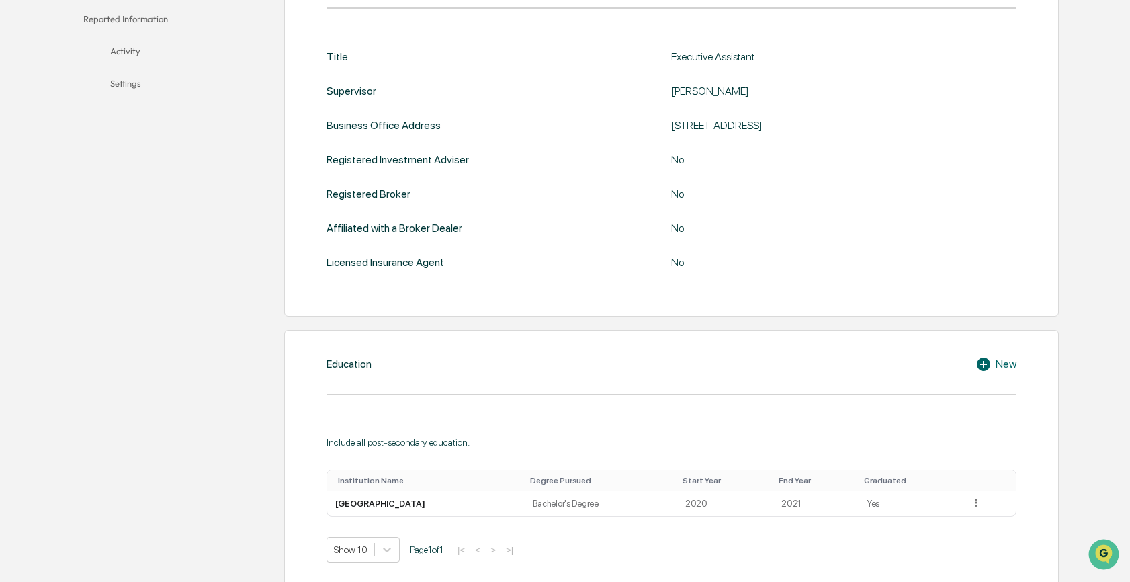
scroll to position [0, 0]
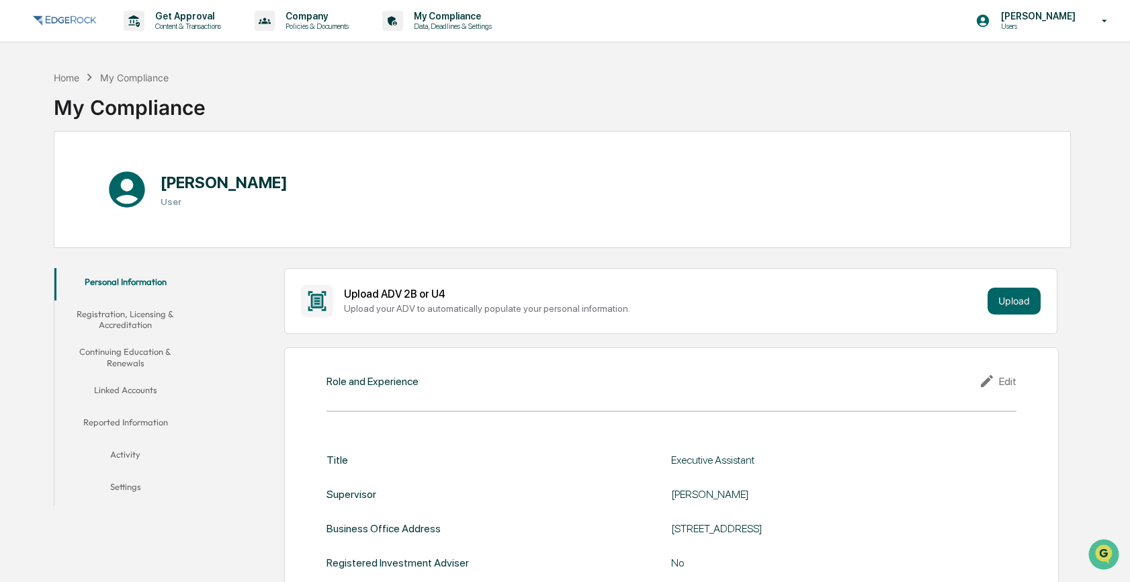
click at [154, 356] on button "Continuing Education & Renewals" at bounding box center [125, 357] width 142 height 38
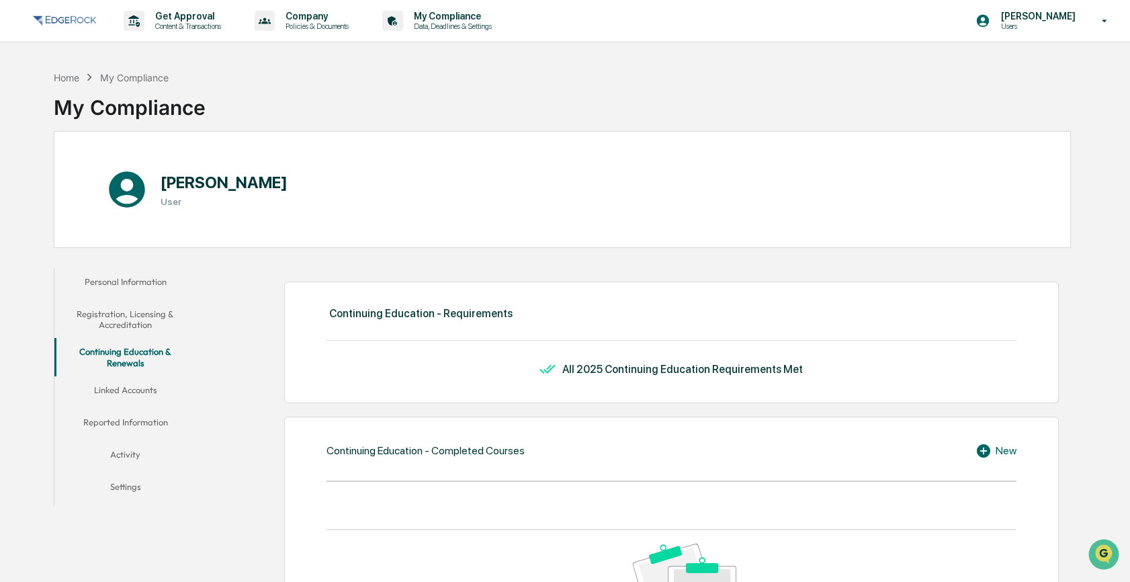
click at [133, 424] on button "Reported Information" at bounding box center [125, 424] width 142 height 32
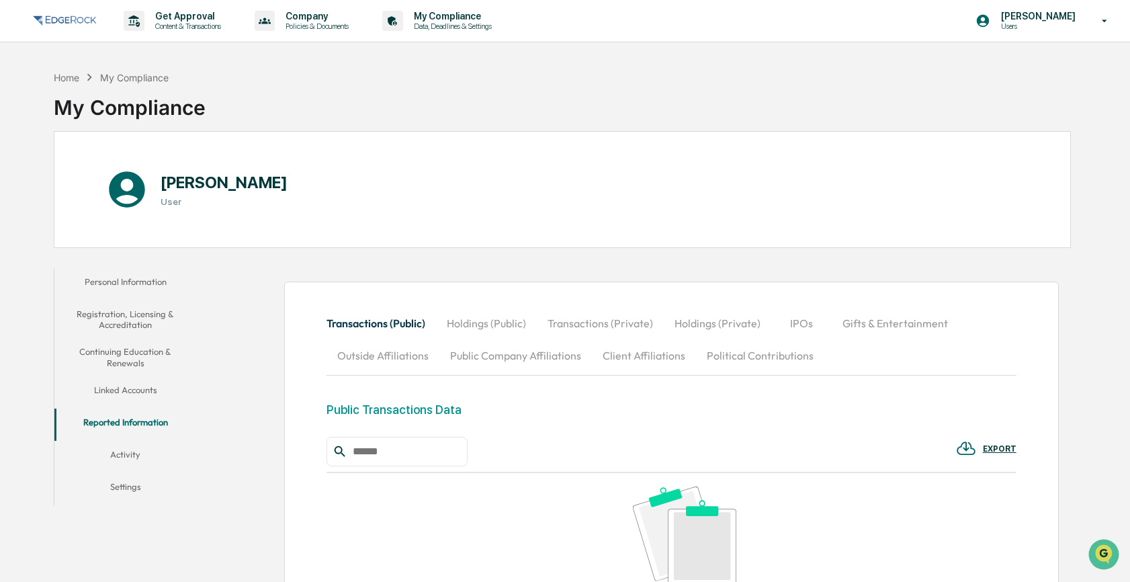
click at [129, 388] on button "Linked Accounts" at bounding box center [125, 392] width 142 height 32
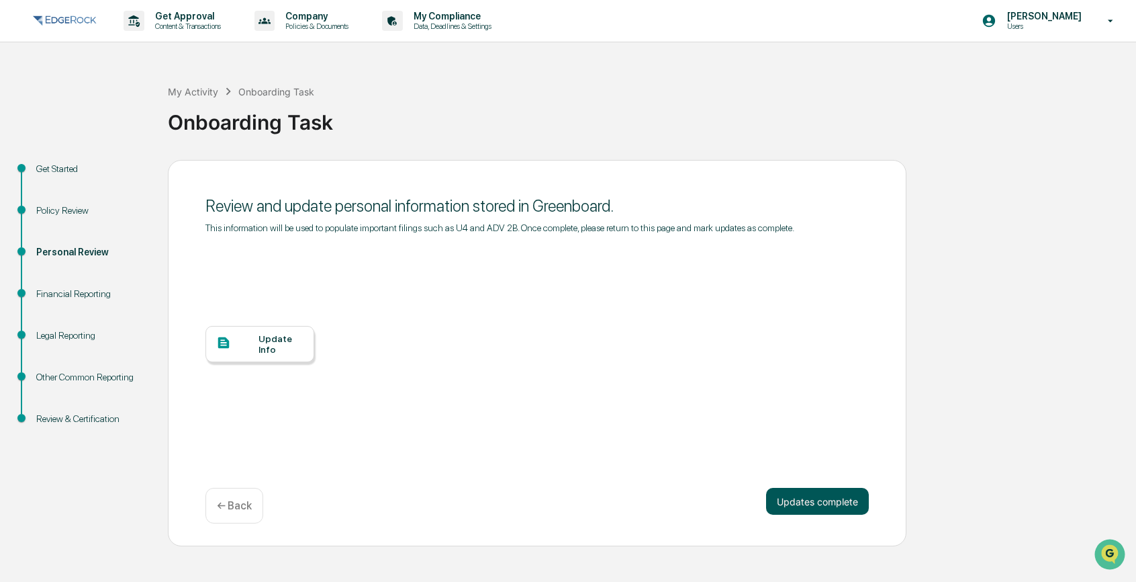
click at [839, 508] on button "Updates complete" at bounding box center [817, 501] width 103 height 27
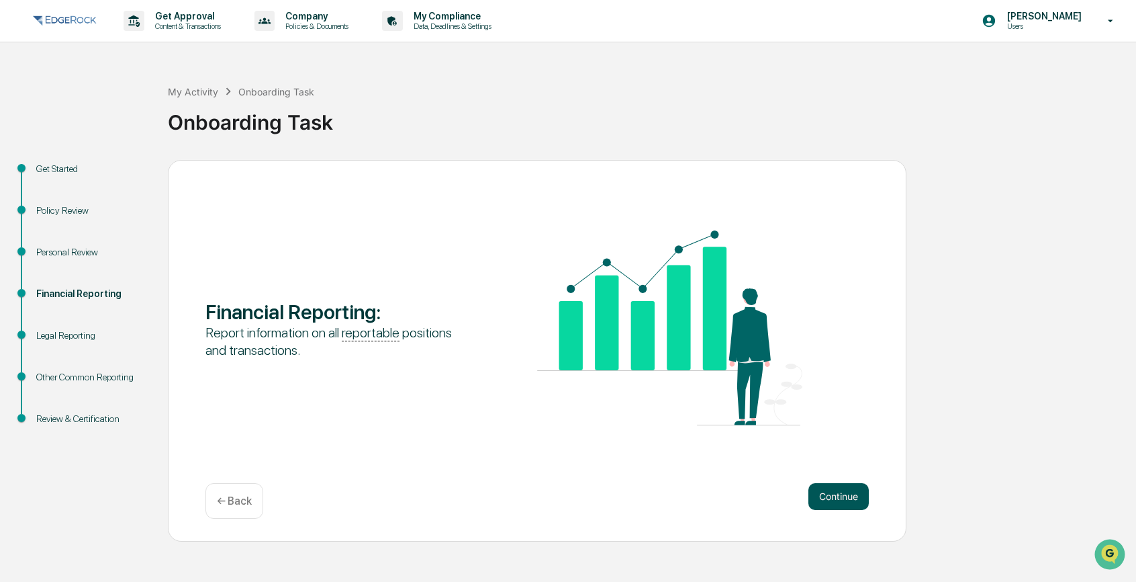
click at [837, 497] on button "Continue" at bounding box center [839, 496] width 60 height 27
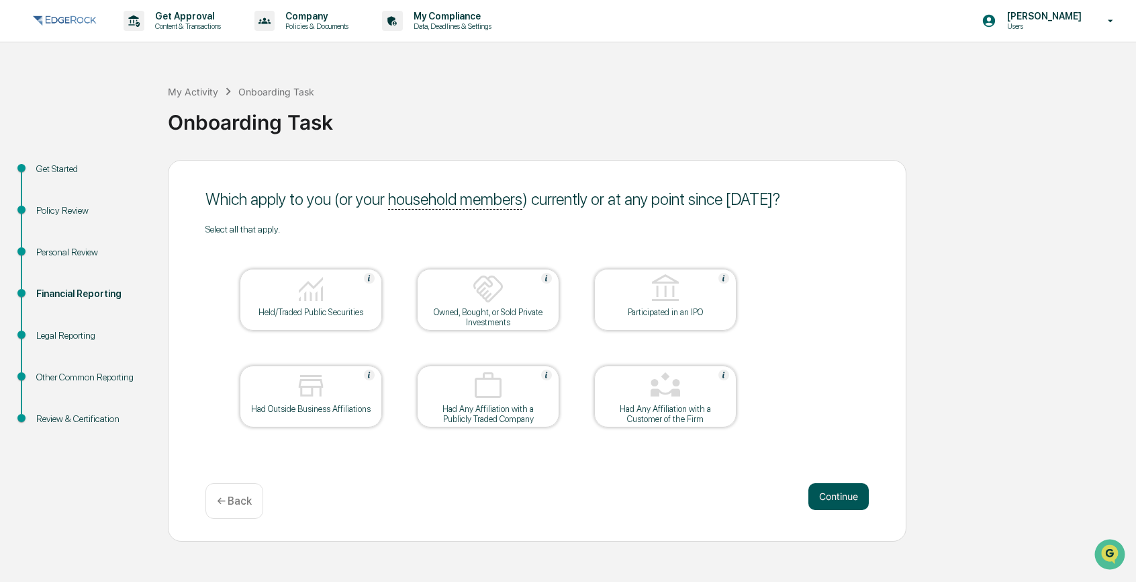
click at [841, 498] on button "Continue" at bounding box center [839, 496] width 60 height 27
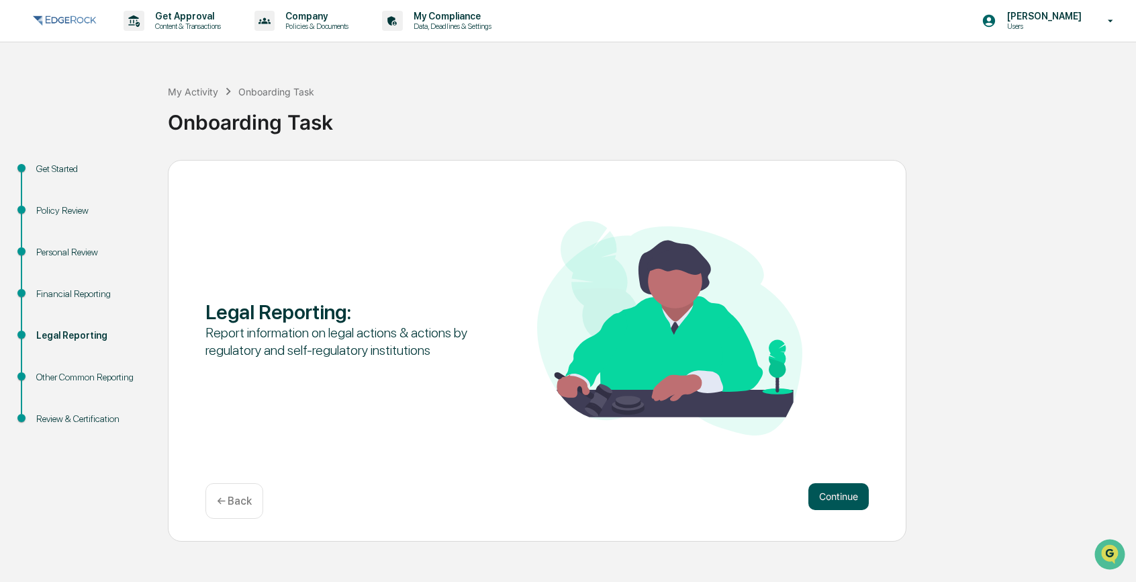
click at [854, 496] on button "Continue" at bounding box center [839, 496] width 60 height 27
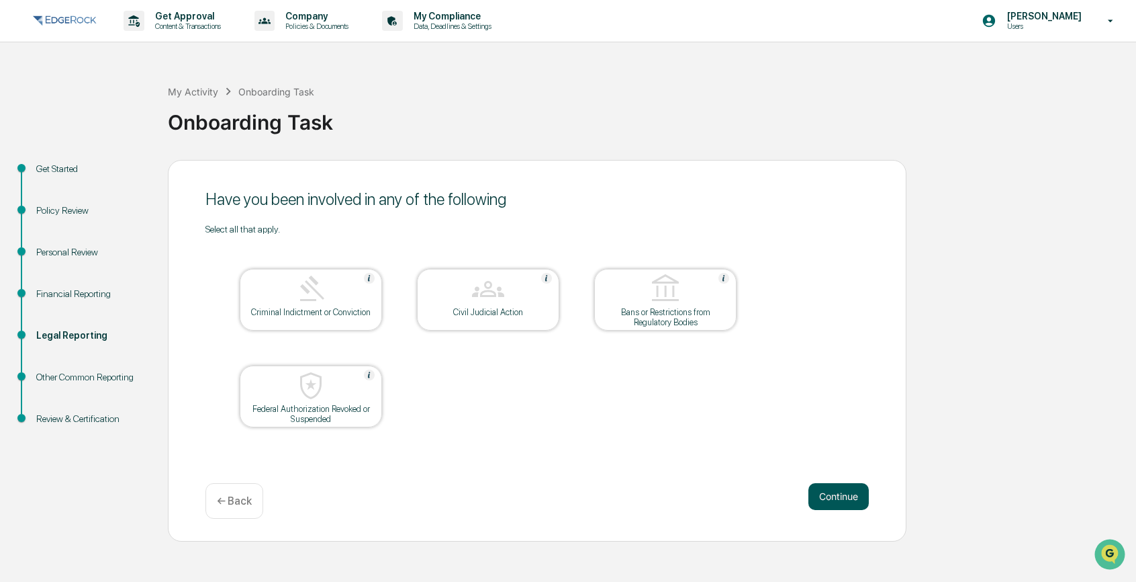
click at [833, 504] on button "Continue" at bounding box center [839, 496] width 60 height 27
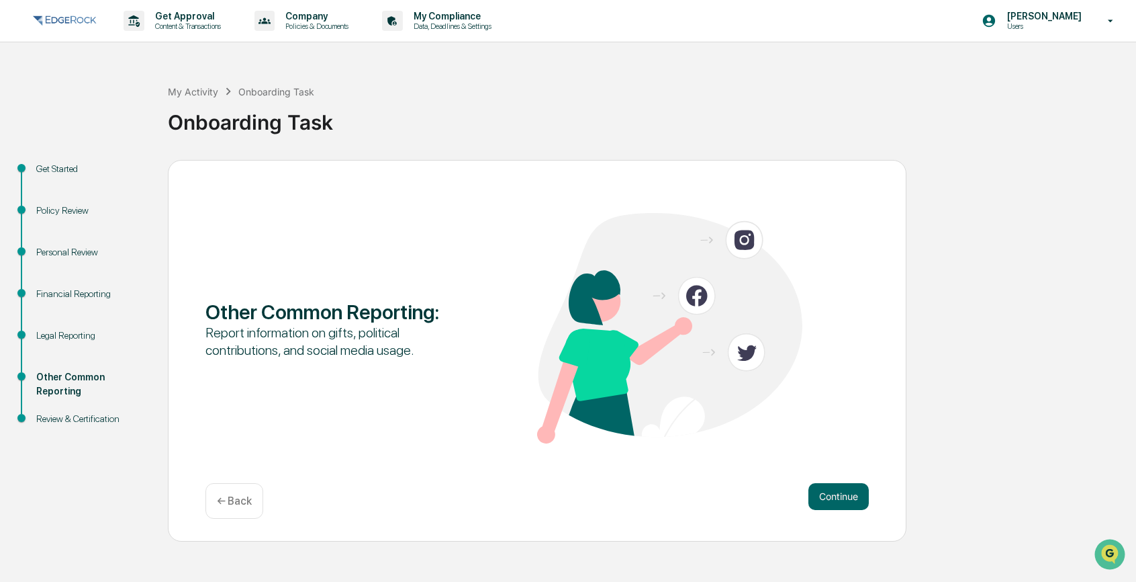
click at [833, 504] on button "Continue" at bounding box center [839, 496] width 60 height 27
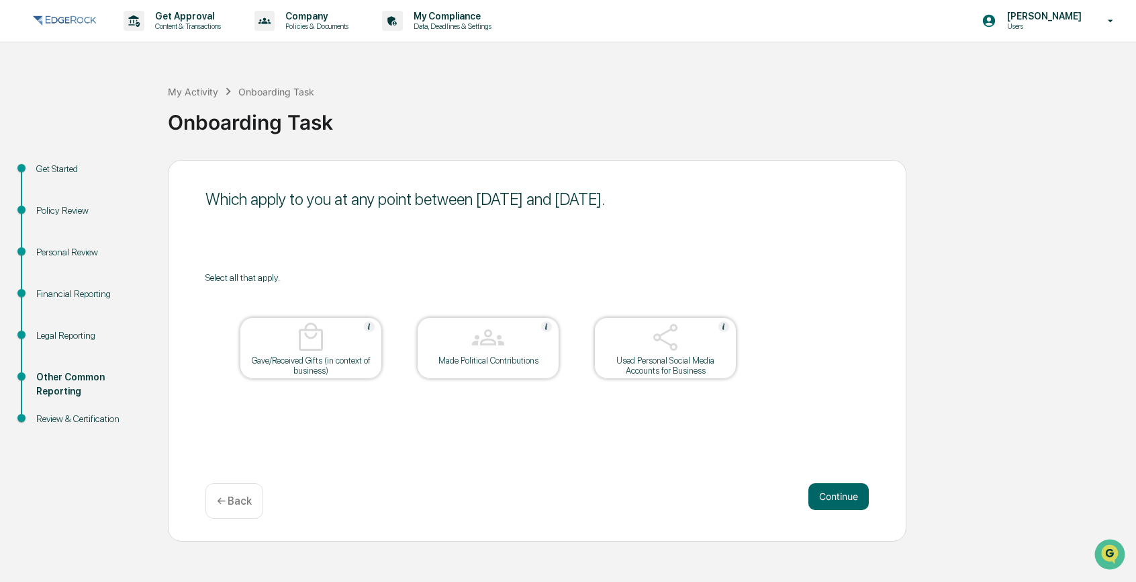
click at [833, 504] on button "Continue" at bounding box center [839, 496] width 60 height 27
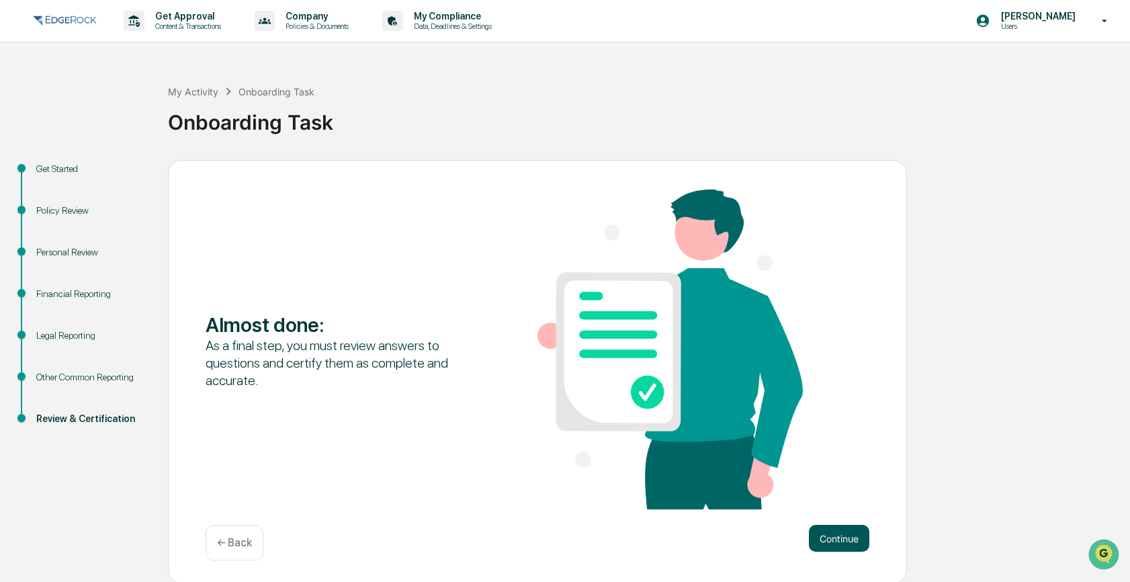
click at [836, 537] on button "Continue" at bounding box center [839, 538] width 60 height 27
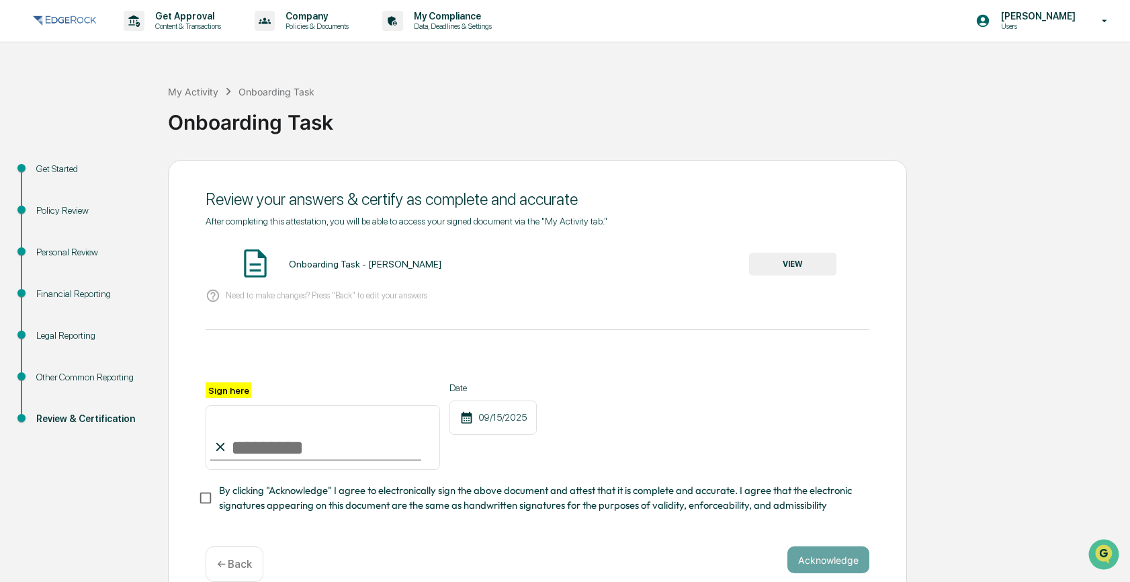
click at [270, 461] on input "Sign here" at bounding box center [323, 437] width 234 height 64
type input "**********"
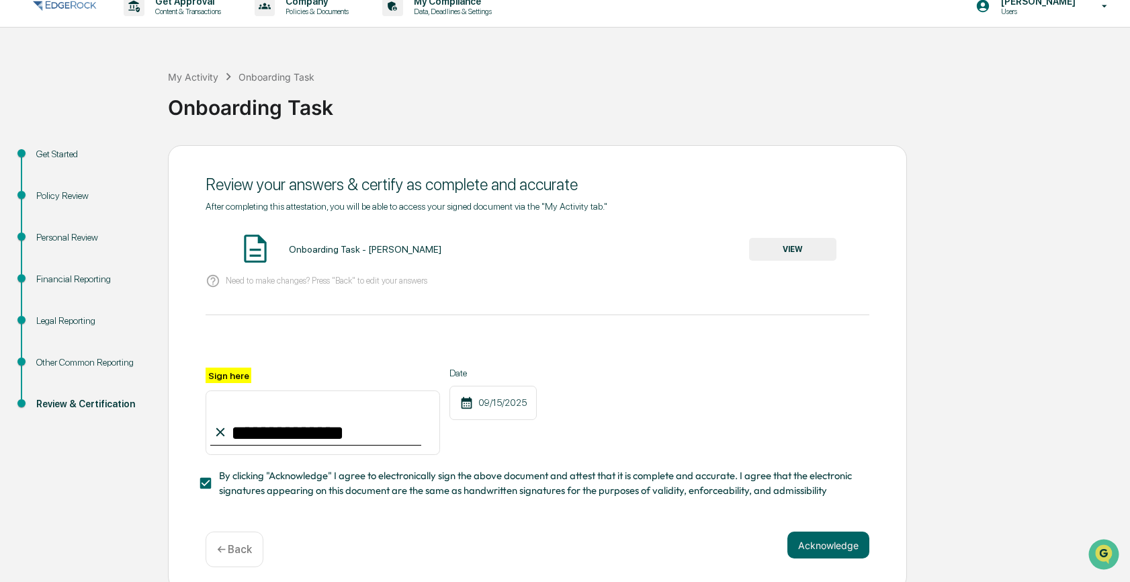
scroll to position [28, 0]
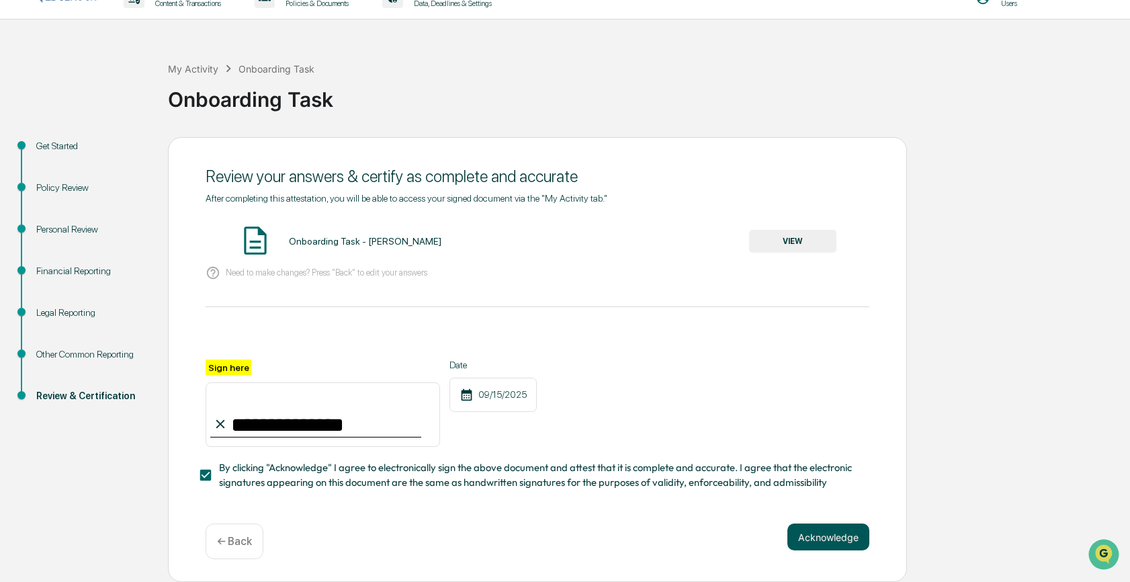
click at [834, 536] on button "Acknowledge" at bounding box center [828, 536] width 82 height 27
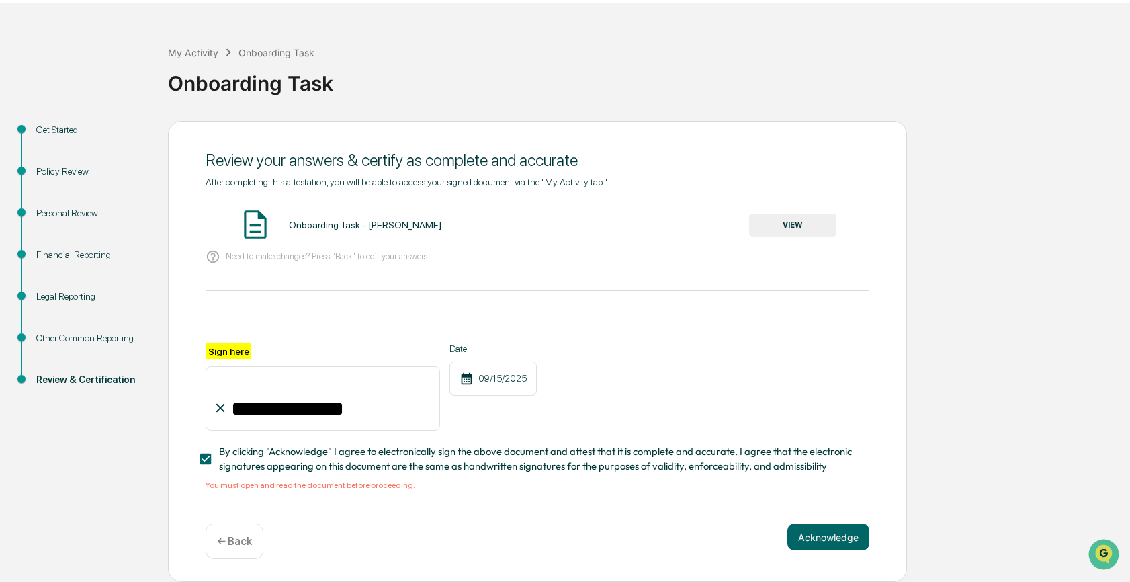
scroll to position [44, 0]
click at [787, 226] on button "VIEW" at bounding box center [792, 225] width 87 height 23
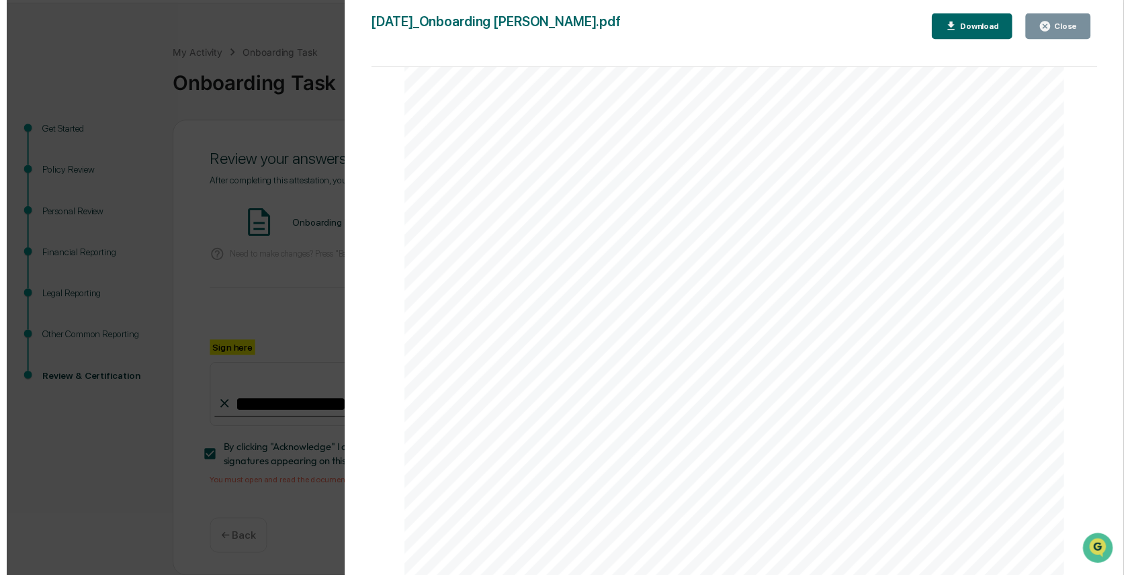
scroll to position [3423, 0]
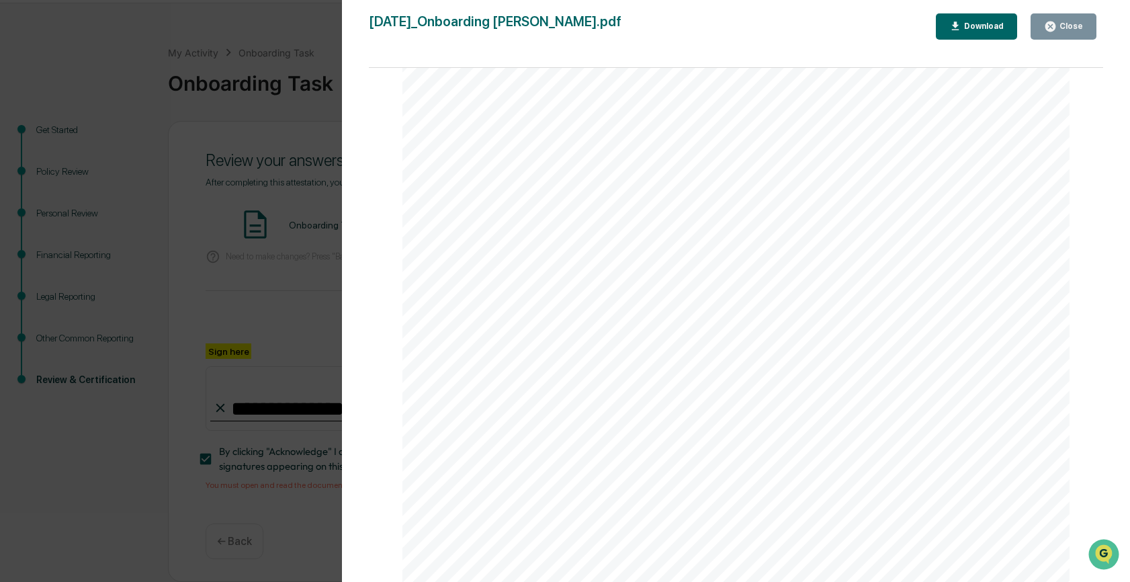
click at [246, 296] on div "Version History 09/15/2025, 05:46 PM Rachel Elliot 2025-09-15_Onboarding Task_R…" at bounding box center [565, 291] width 1130 height 582
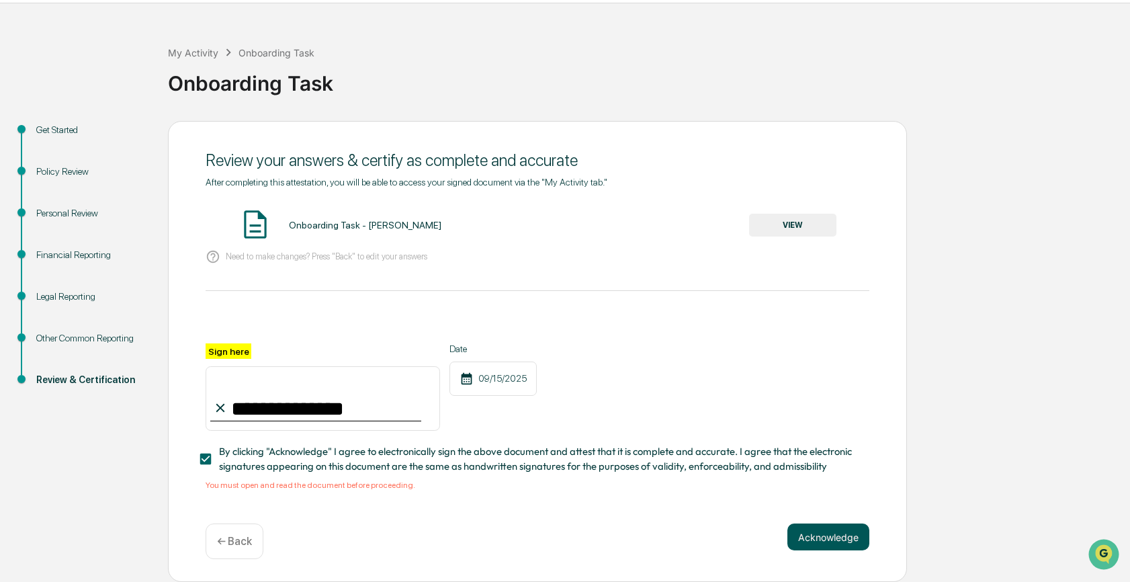
click at [809, 533] on button "Acknowledge" at bounding box center [828, 536] width 82 height 27
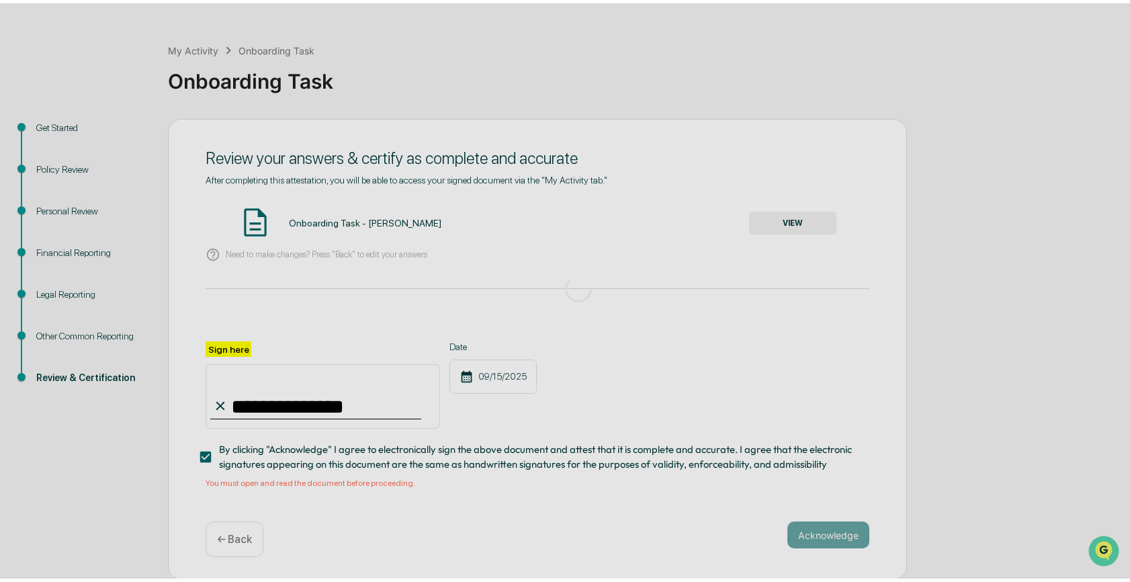
scroll to position [0, 0]
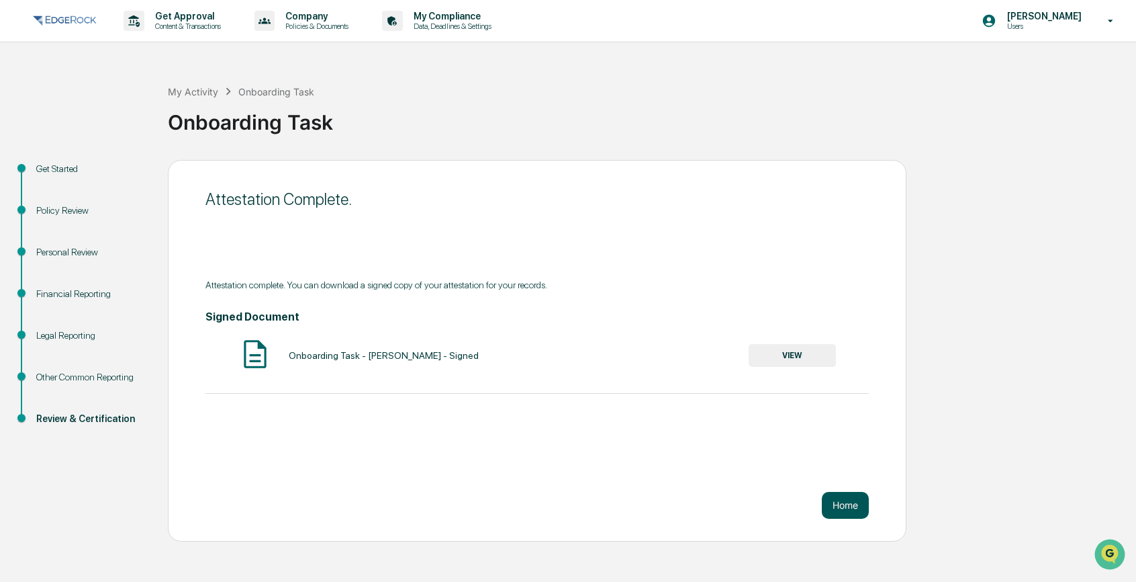
click at [844, 508] on button "Home" at bounding box center [845, 505] width 47 height 27
